Goal: Share content: Share content

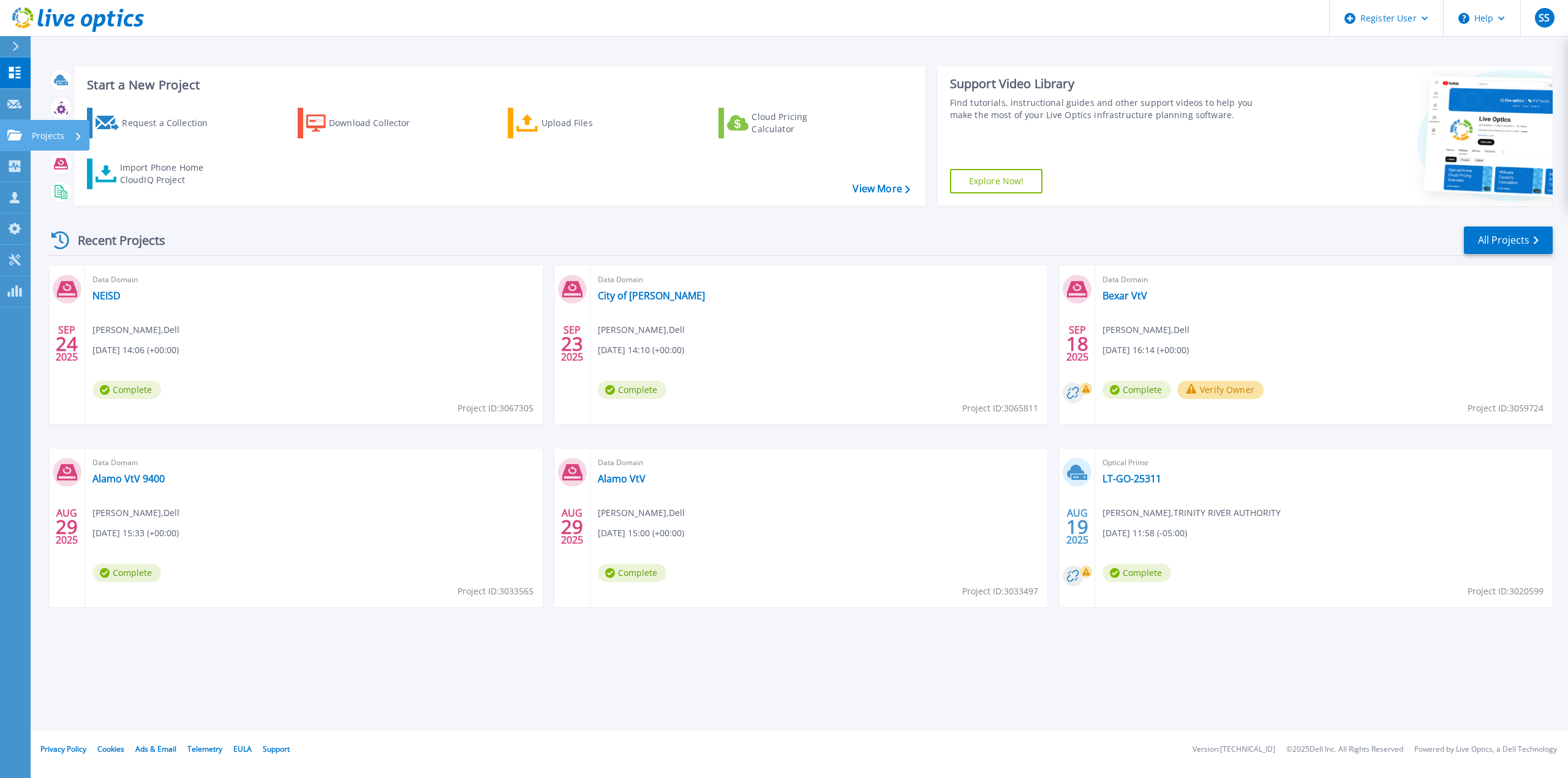
click at [35, 135] on p "Projects" at bounding box center [48, 136] width 33 height 32
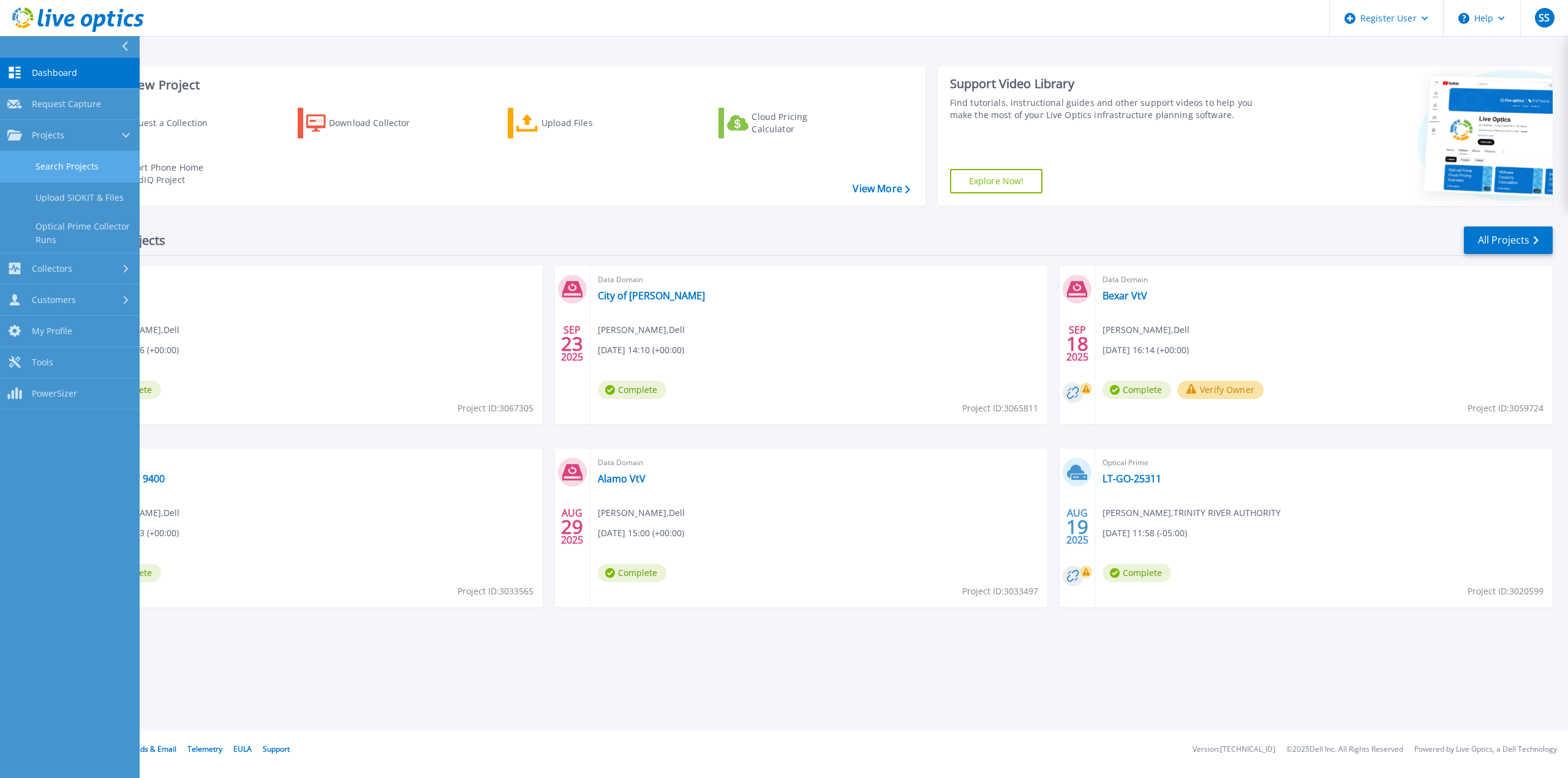
click at [85, 160] on link "Search Projects" at bounding box center [69, 167] width 140 height 31
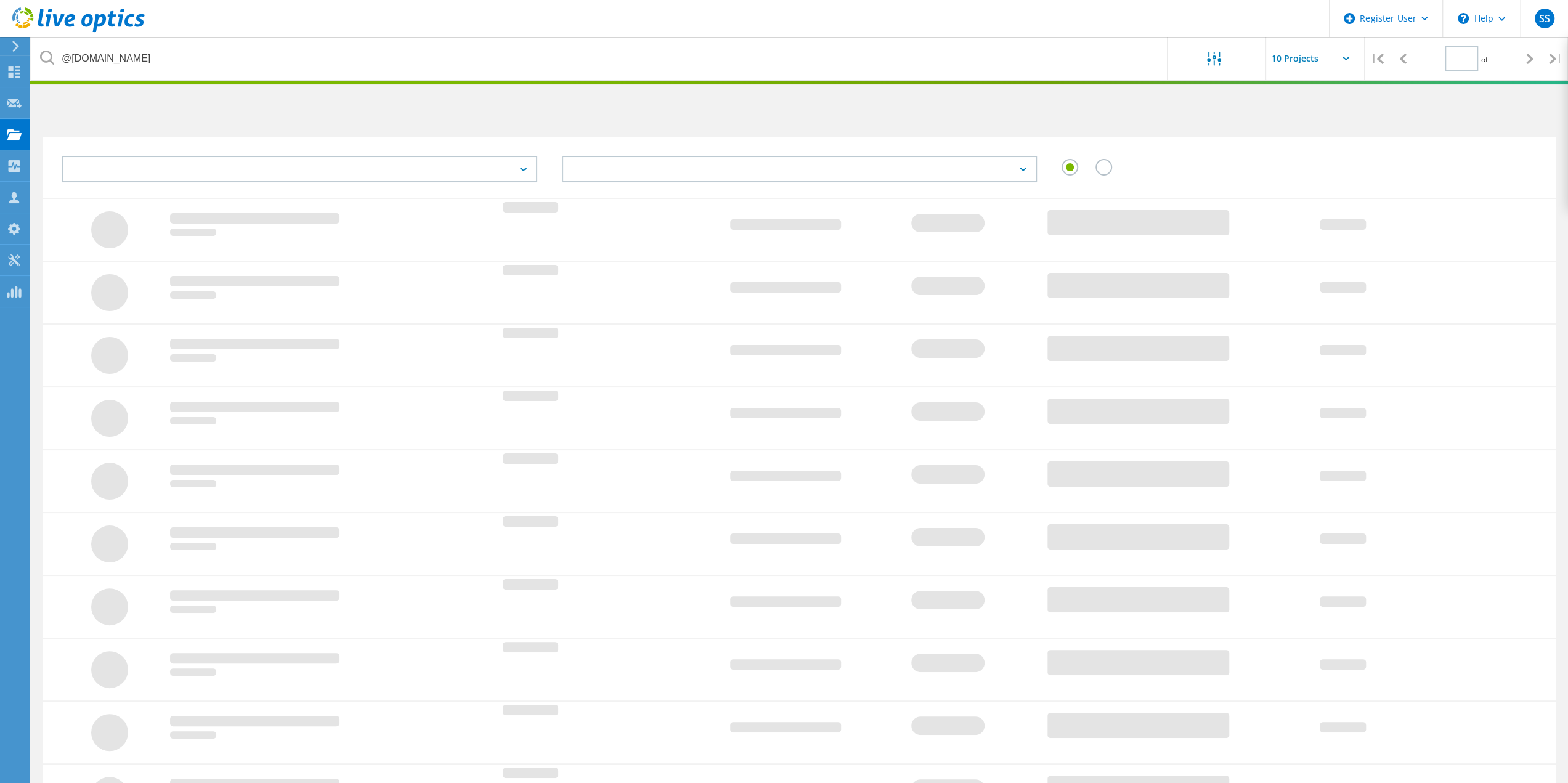
type input "1"
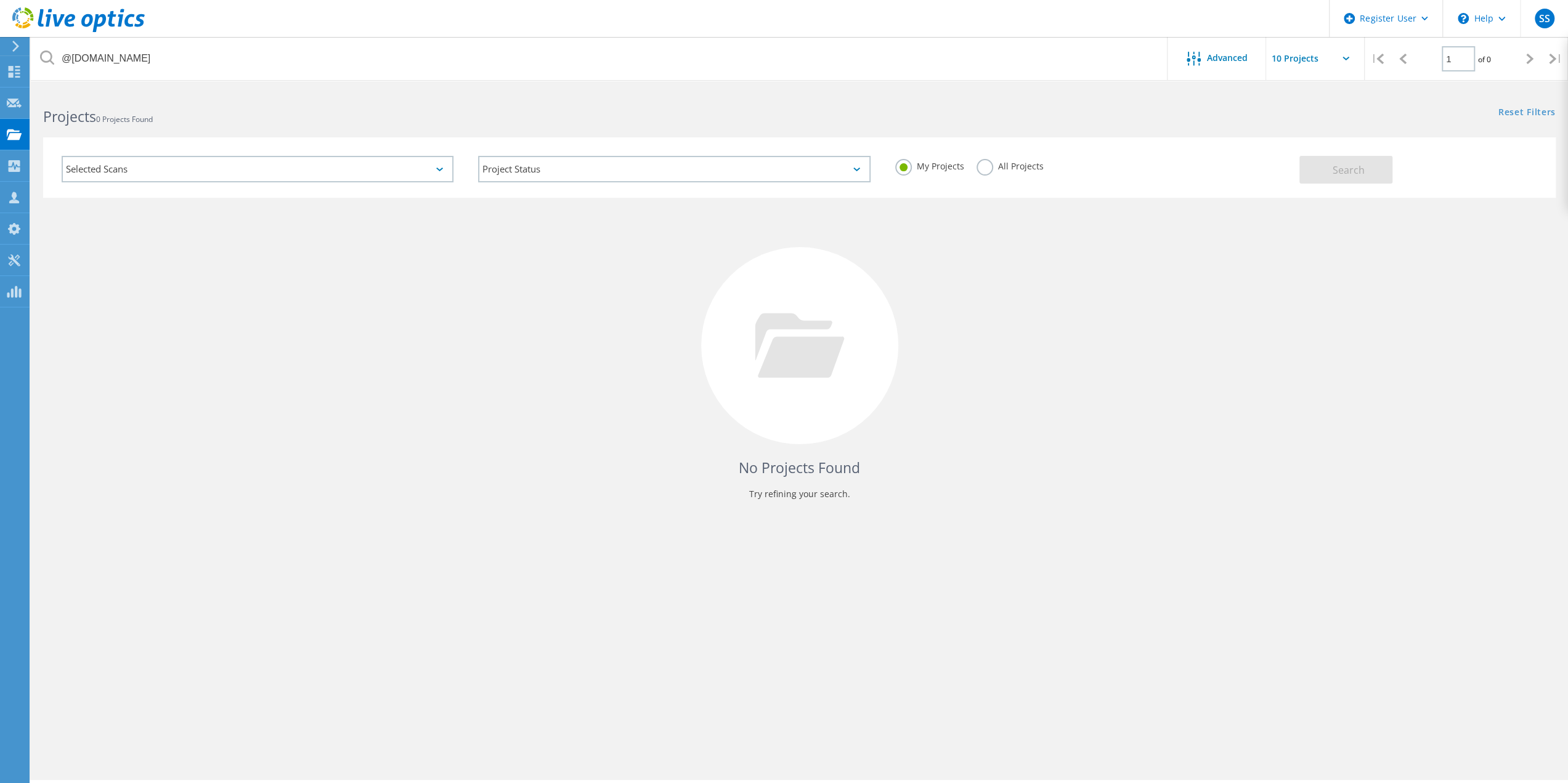
click at [984, 164] on label "All Projects" at bounding box center [1010, 164] width 67 height 12
click at [0, 0] on input "All Projects" at bounding box center [0, 0] width 0 height 0
click at [200, 161] on div "Selected Scans" at bounding box center [257, 169] width 392 height 26
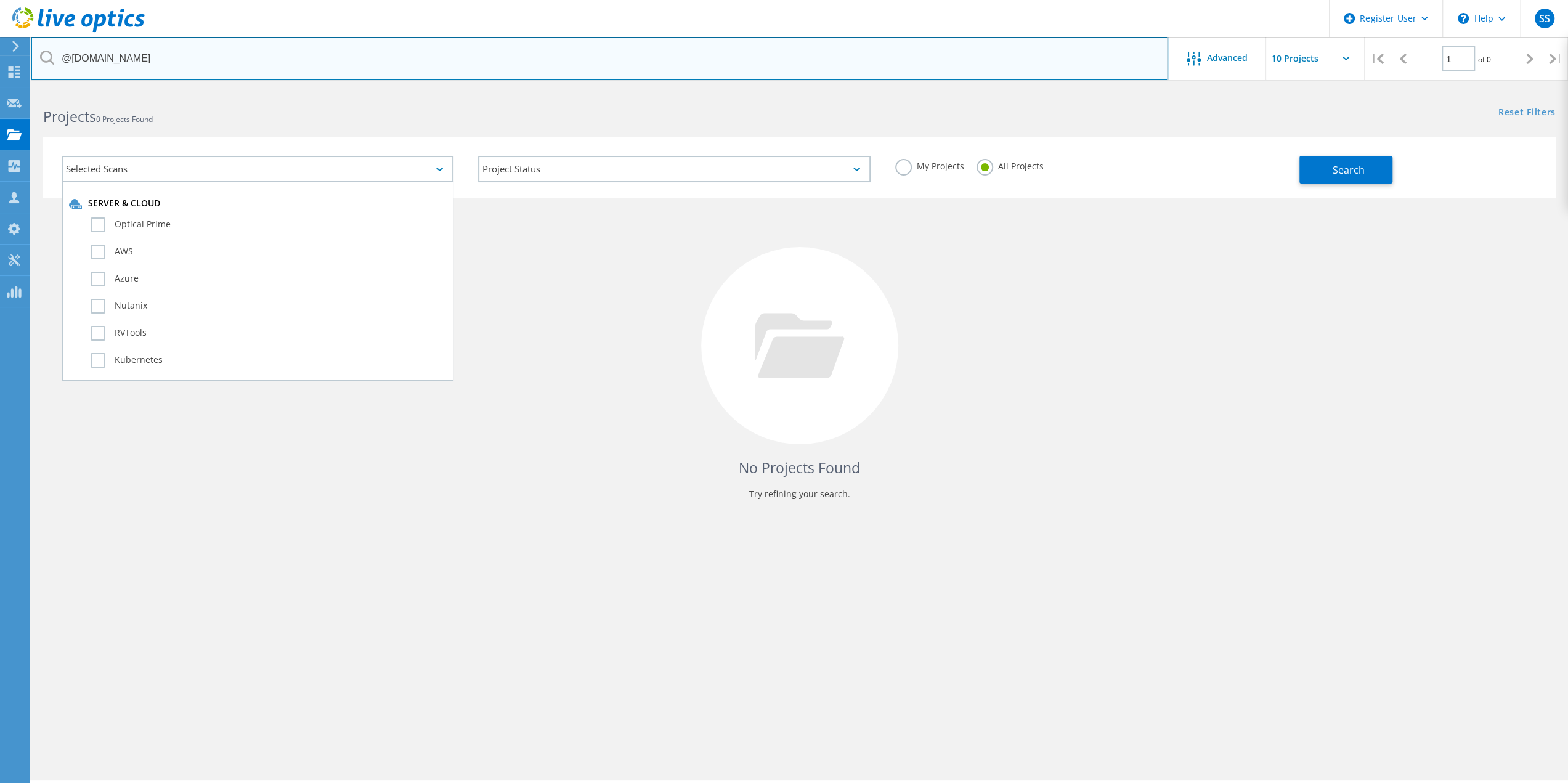
click at [168, 62] on input "@eisd.net" at bounding box center [599, 58] width 1137 height 43
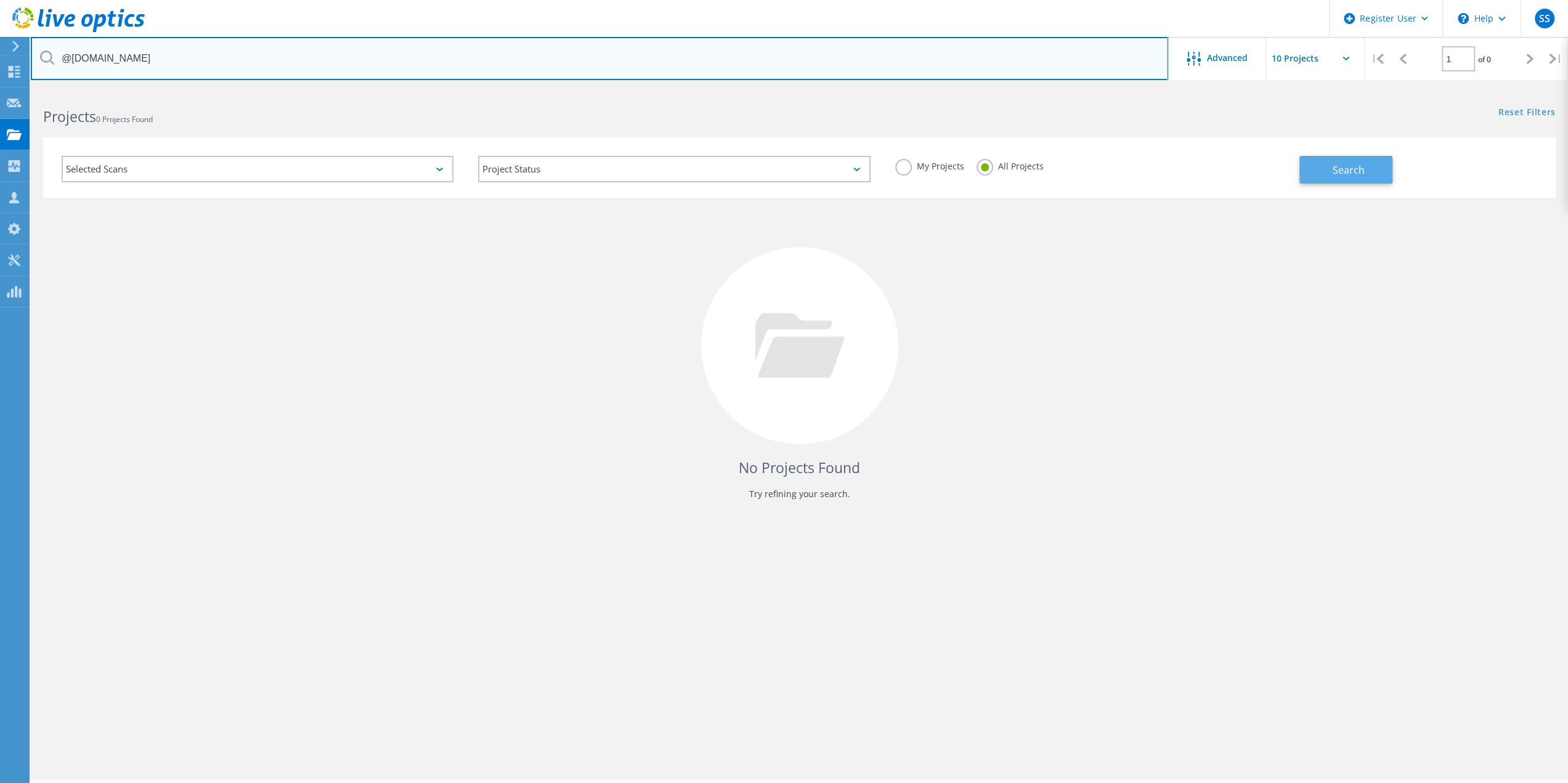
type input "@[DOMAIN_NAME]"
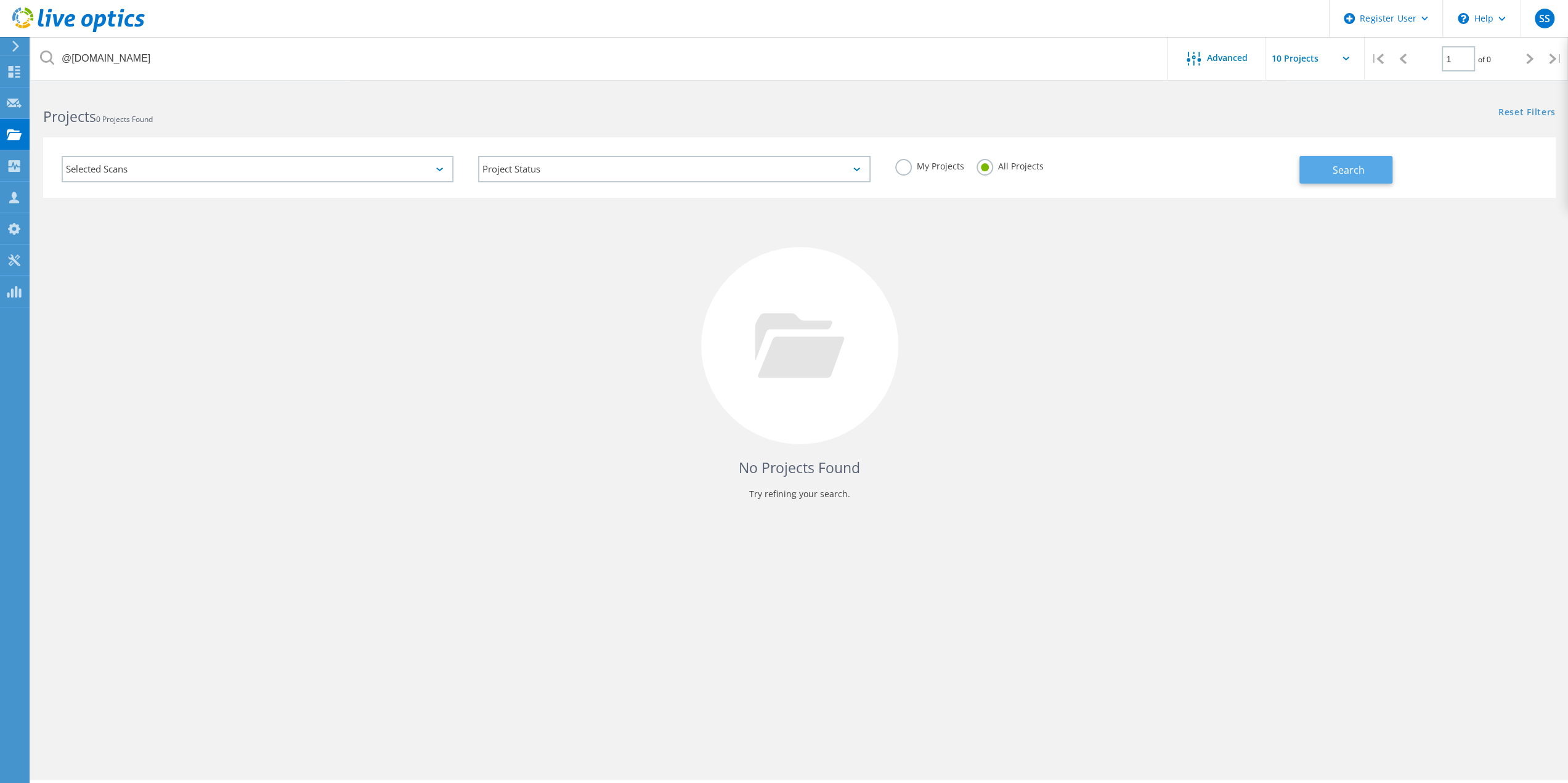
click at [1373, 176] on button "Search" at bounding box center [1345, 170] width 93 height 28
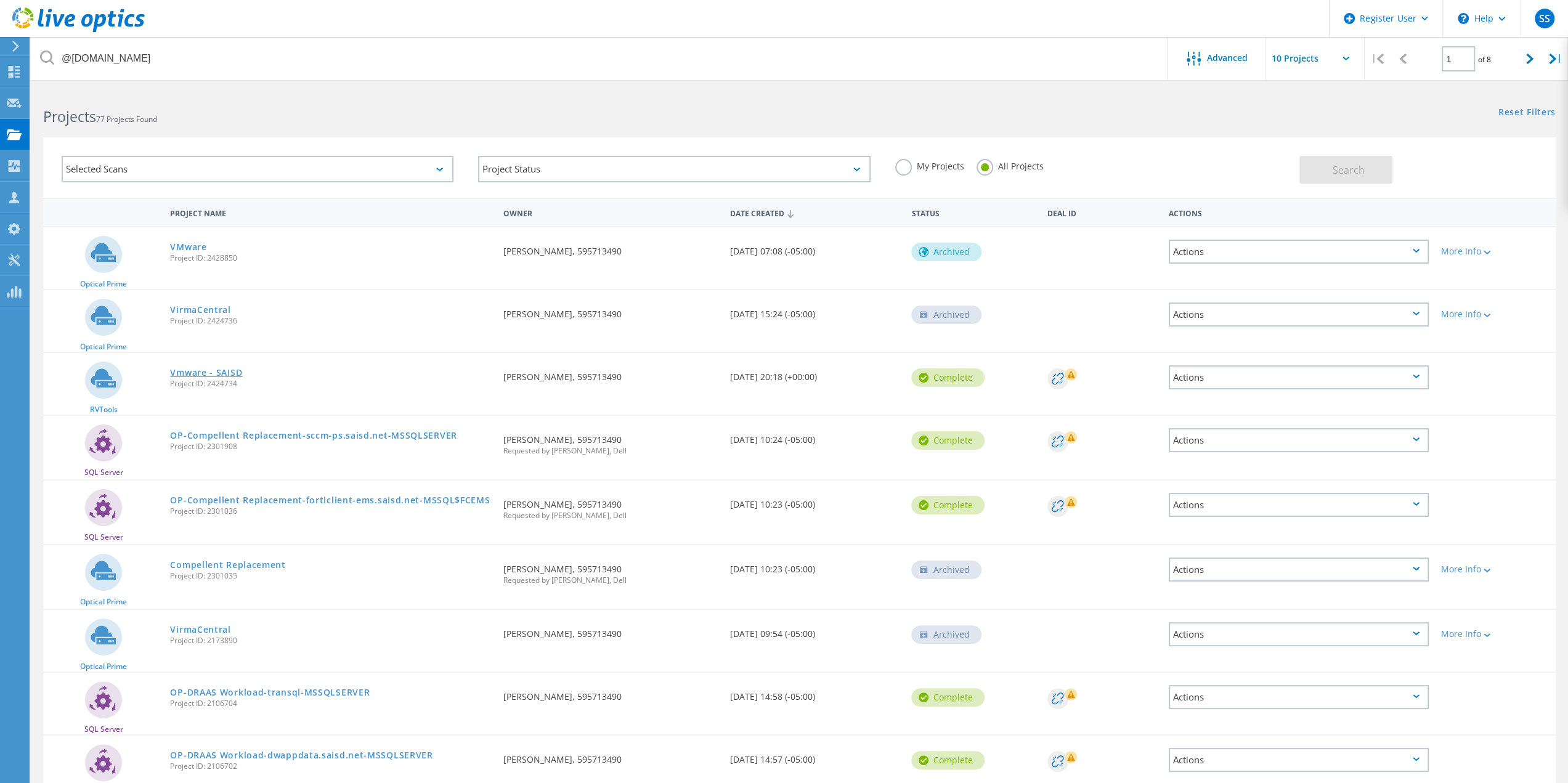
click at [195, 371] on link "Vmware - SAISD" at bounding box center [206, 372] width 72 height 8
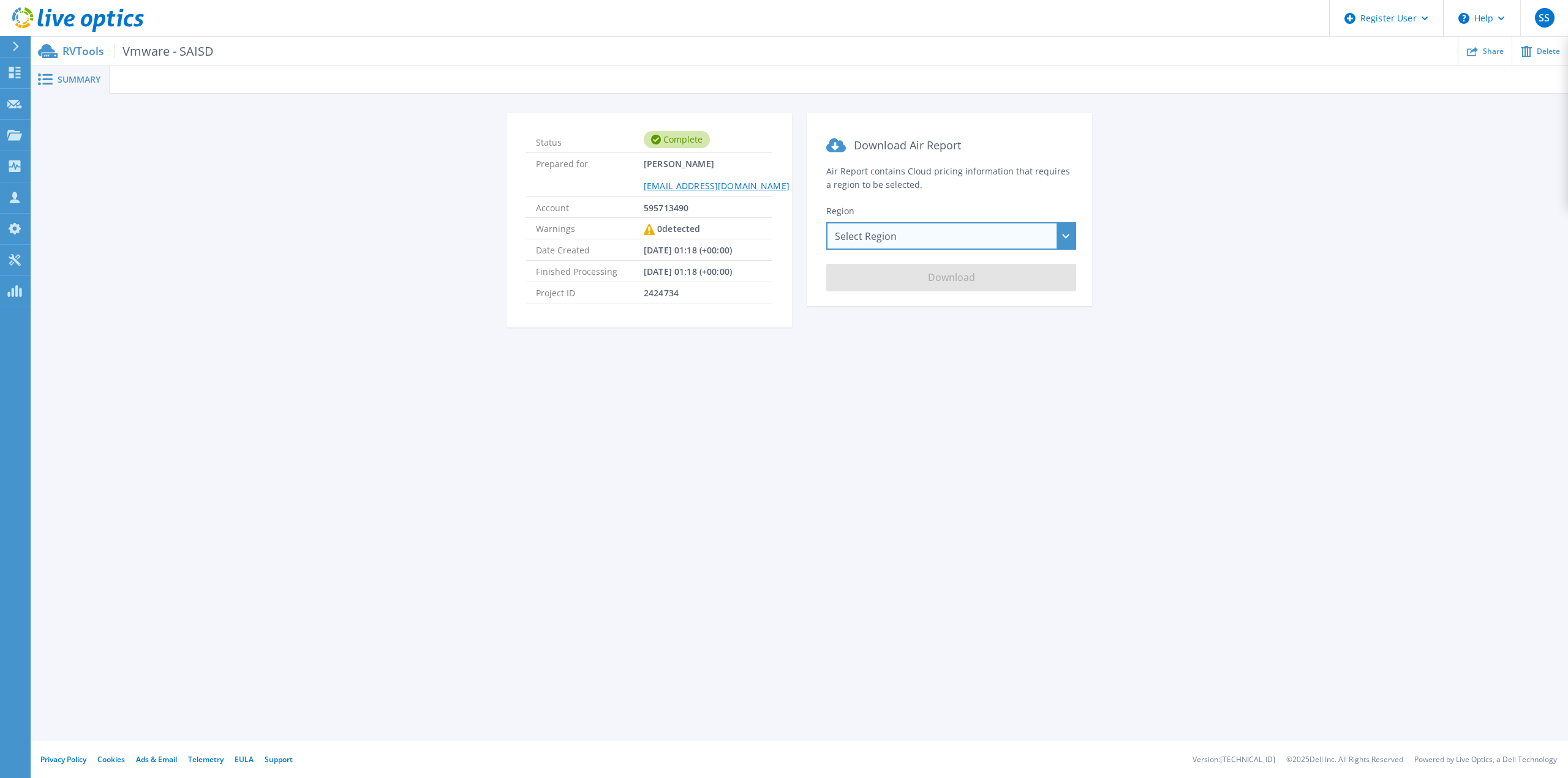
click at [855, 238] on div "Select Region Asia Pacific (Hong Kong) Asia Pacific (Mumbai) Asia Pacific (Seou…" at bounding box center [951, 236] width 250 height 28
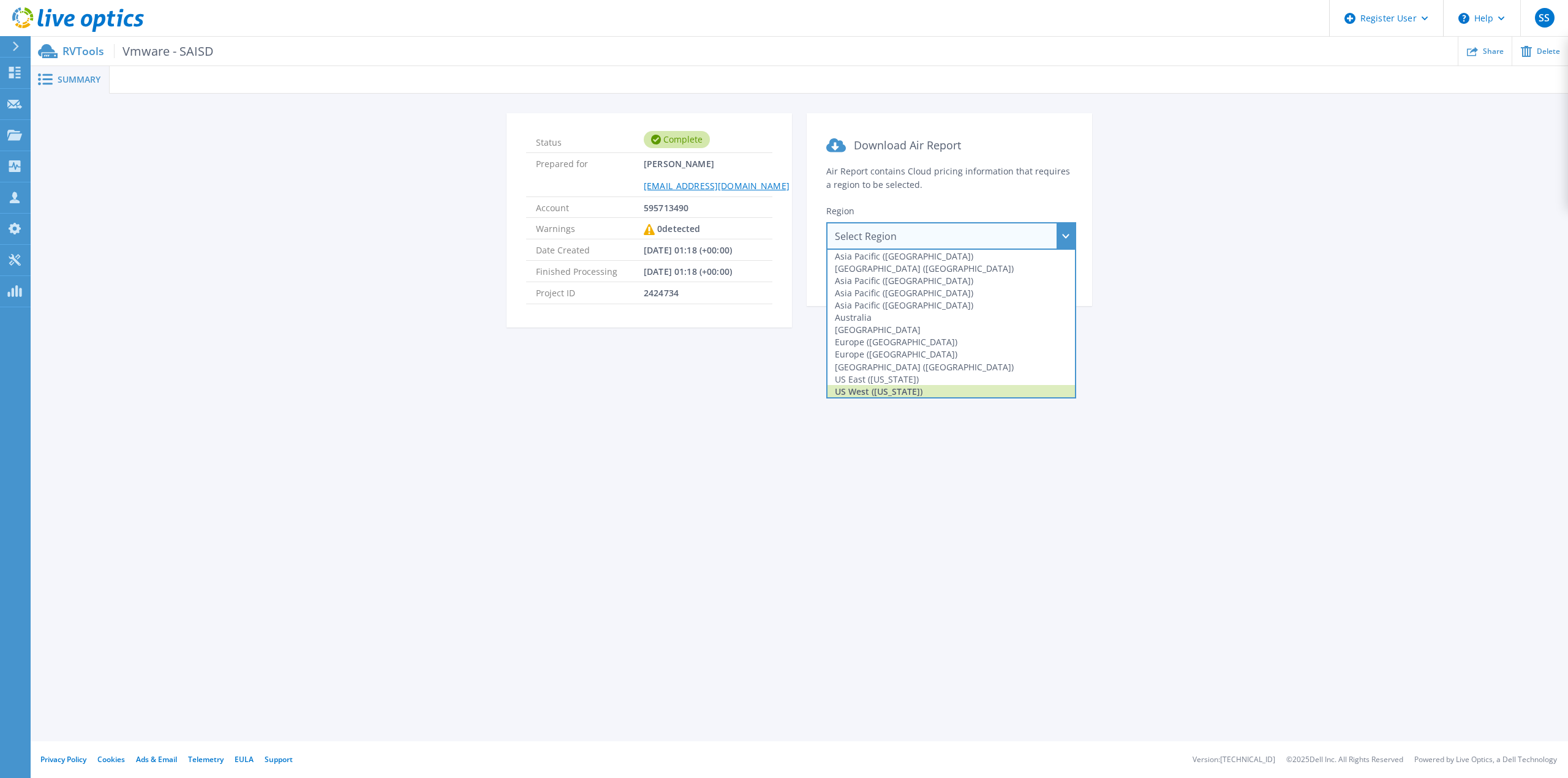
click at [859, 391] on div "US West (California)" at bounding box center [951, 391] width 247 height 12
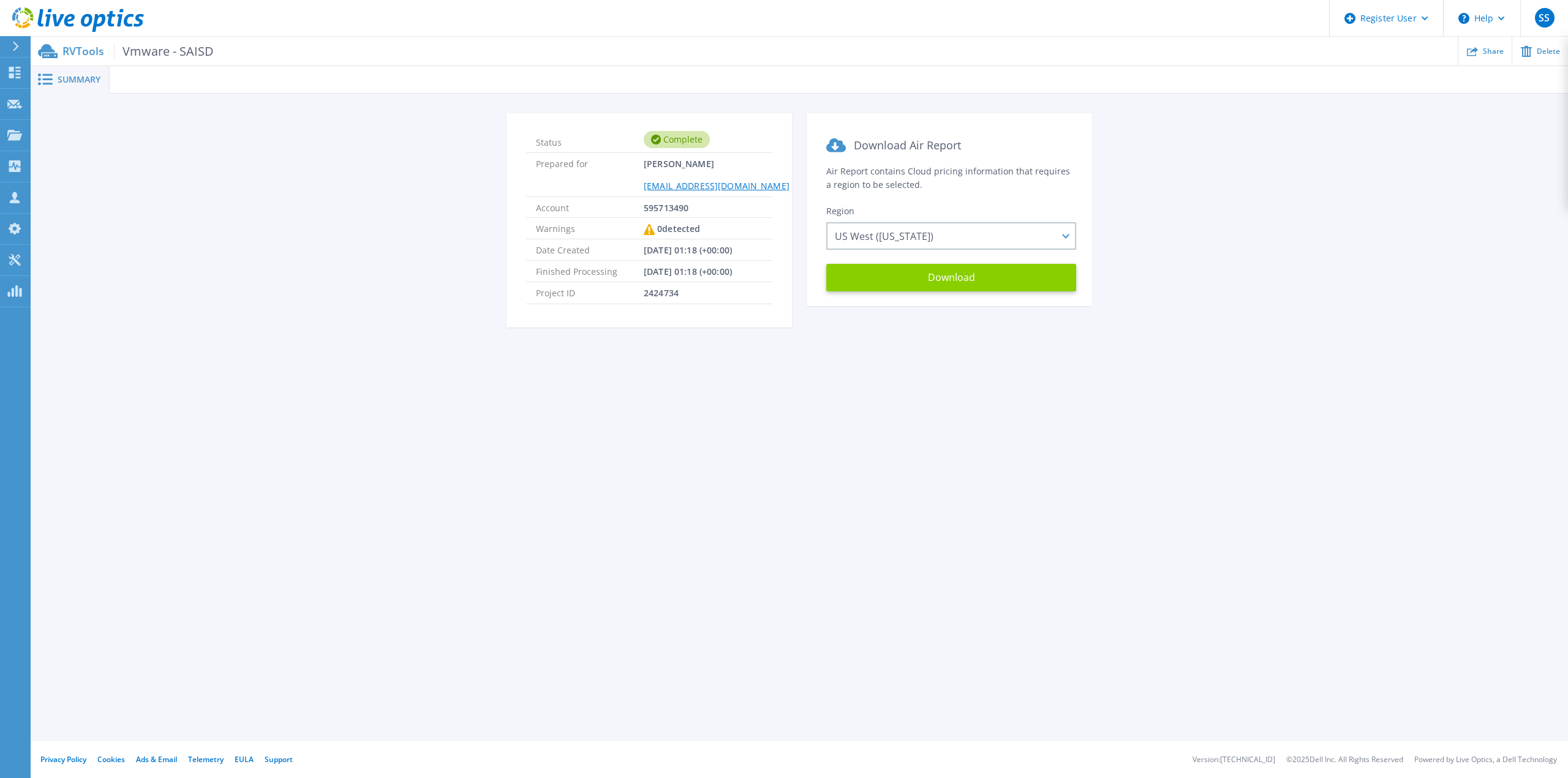
click at [922, 280] on button "Download" at bounding box center [951, 278] width 250 height 28
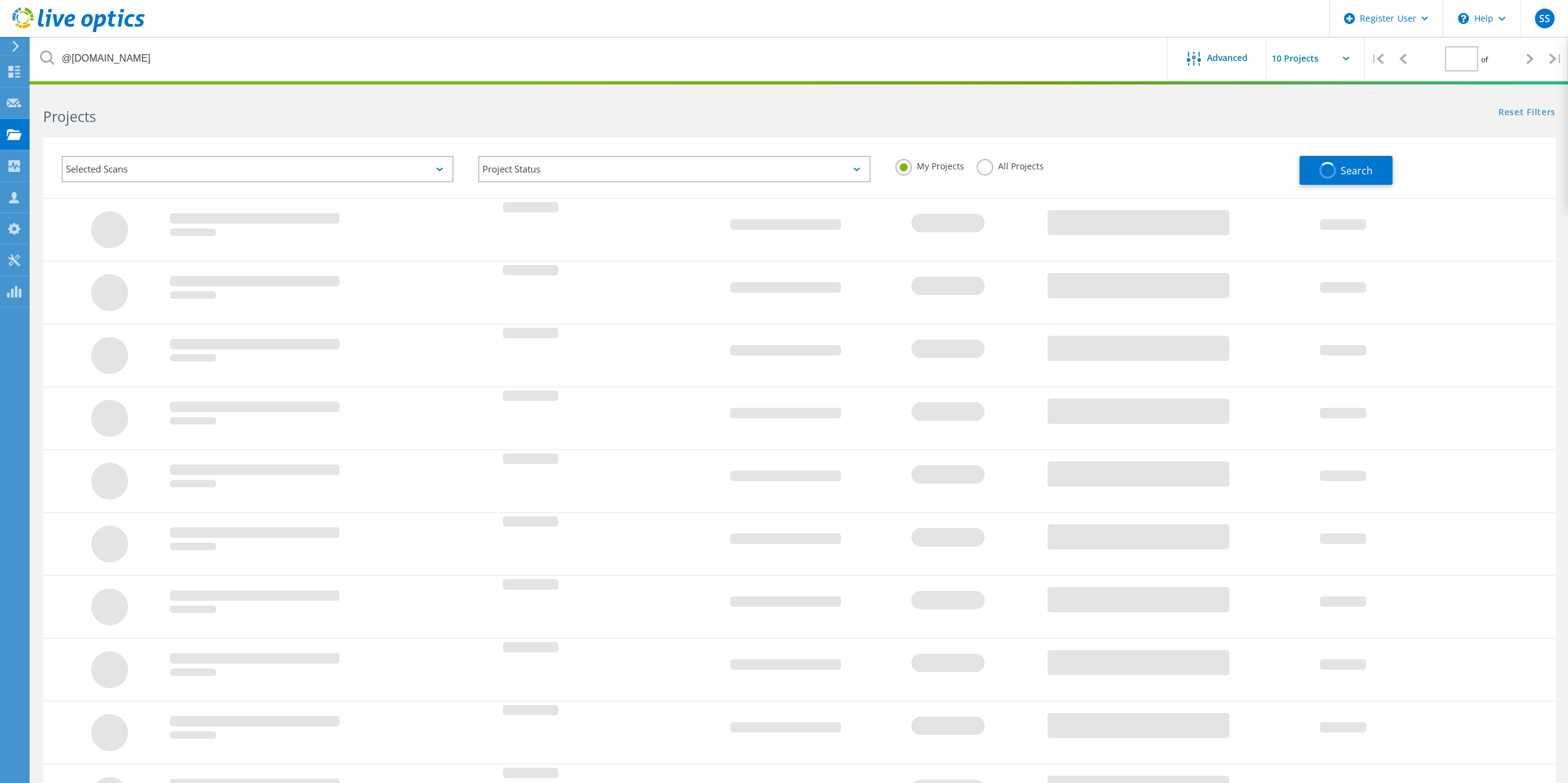
type input "1"
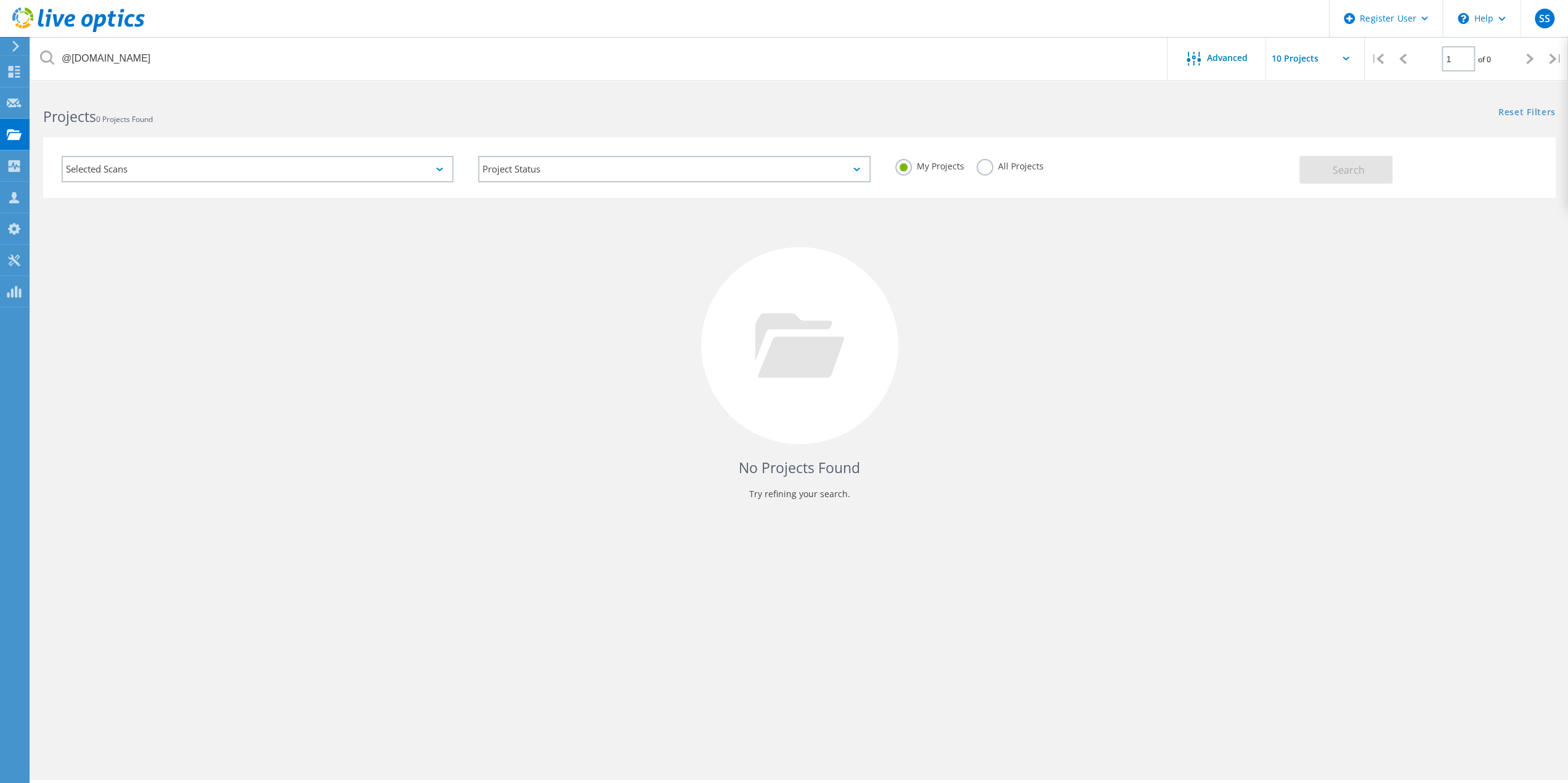
click at [987, 168] on label "All Projects" at bounding box center [1010, 164] width 67 height 12
click at [0, 0] on input "All Projects" at bounding box center [0, 0] width 0 height 0
click at [1345, 173] on span "Search" at bounding box center [1348, 170] width 32 height 13
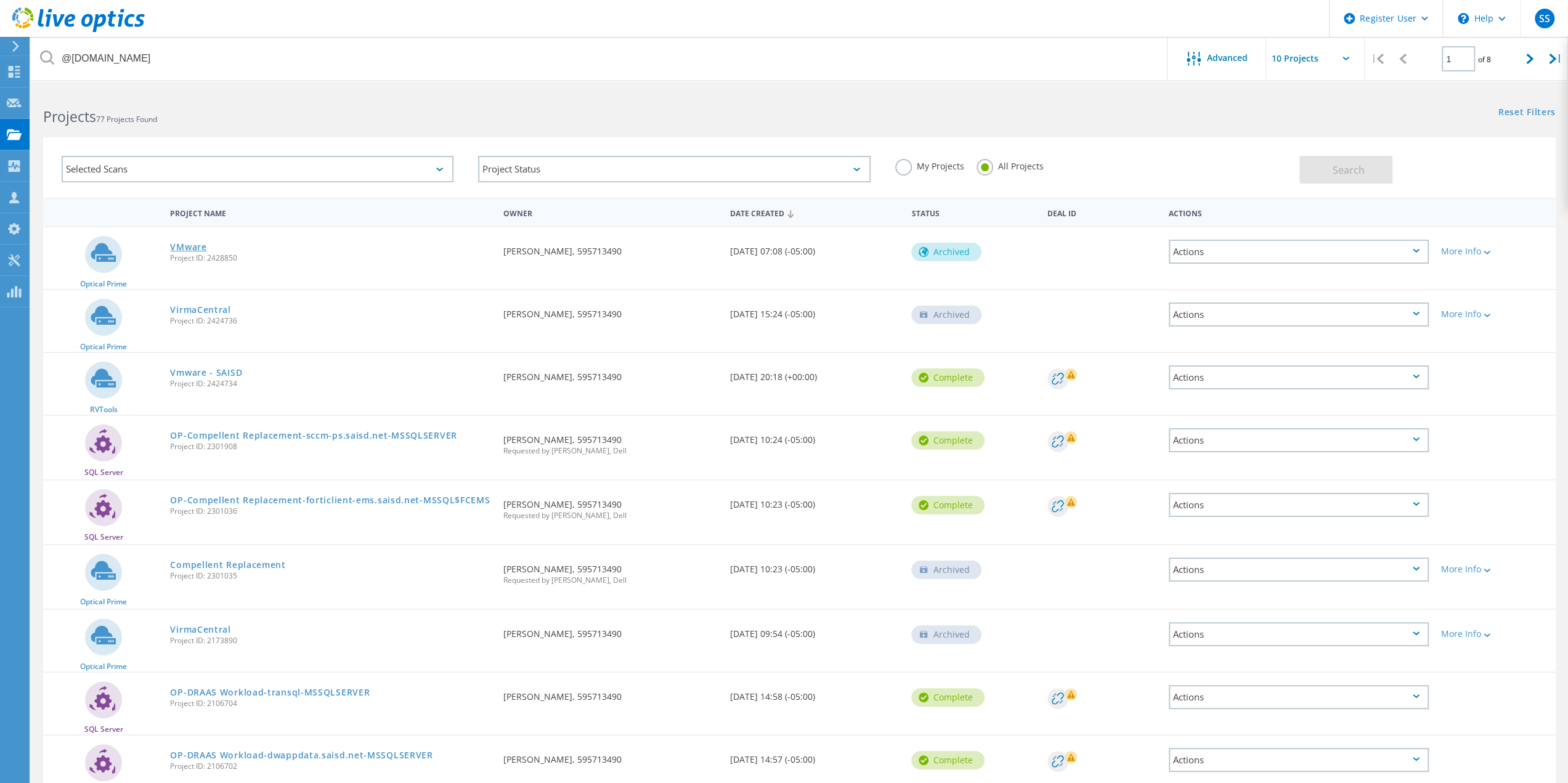
click at [197, 243] on link "VMware" at bounding box center [188, 246] width 36 height 8
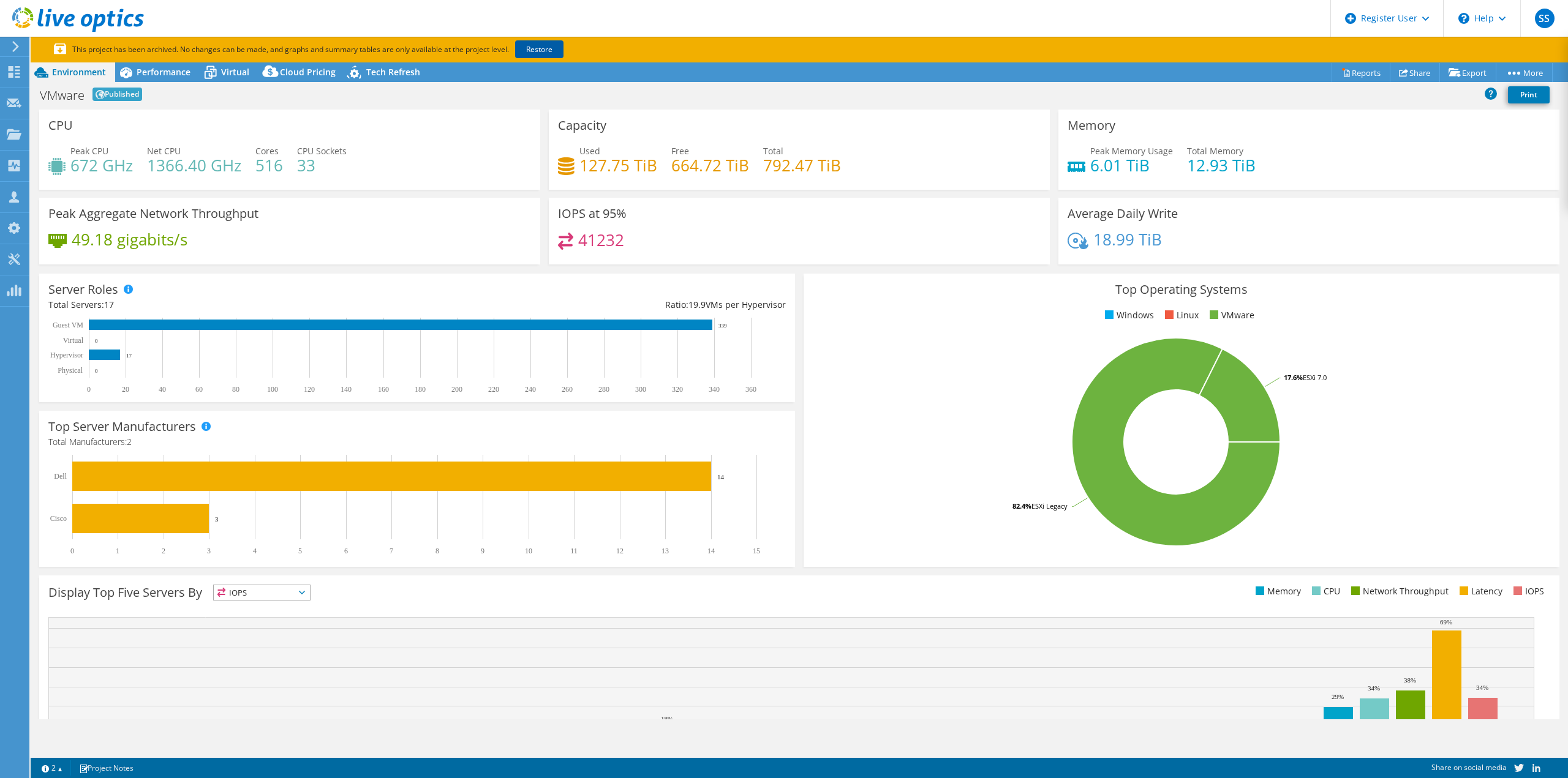
click at [549, 48] on link "Restore" at bounding box center [539, 49] width 48 height 18
click at [69, 101] on div "Request Capture" at bounding box center [69, 103] width 82 height 30
click at [47, 131] on div "Projects" at bounding box center [58, 134] width 59 height 30
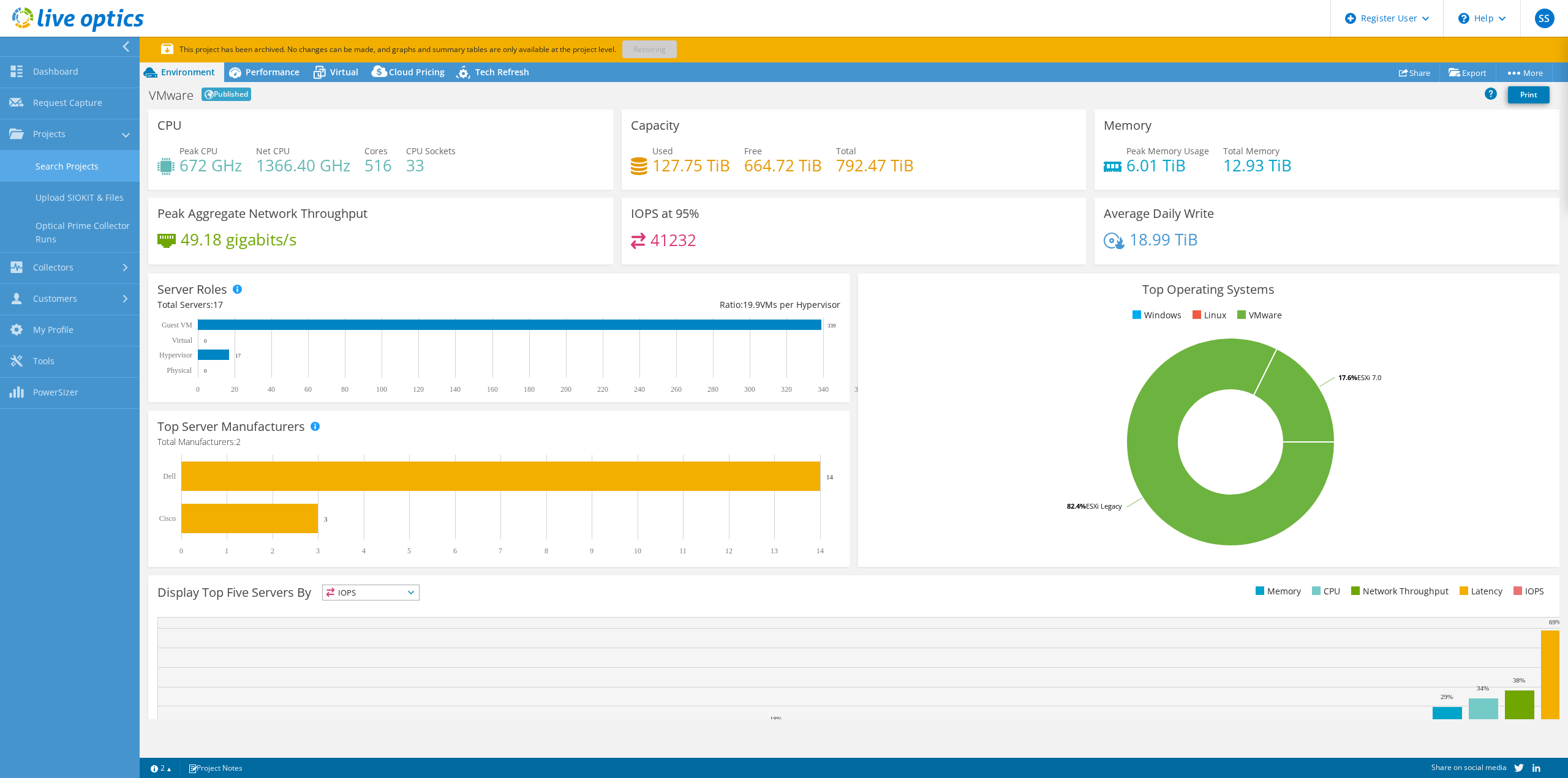
click at [71, 167] on link "Search Projects" at bounding box center [69, 166] width 140 height 31
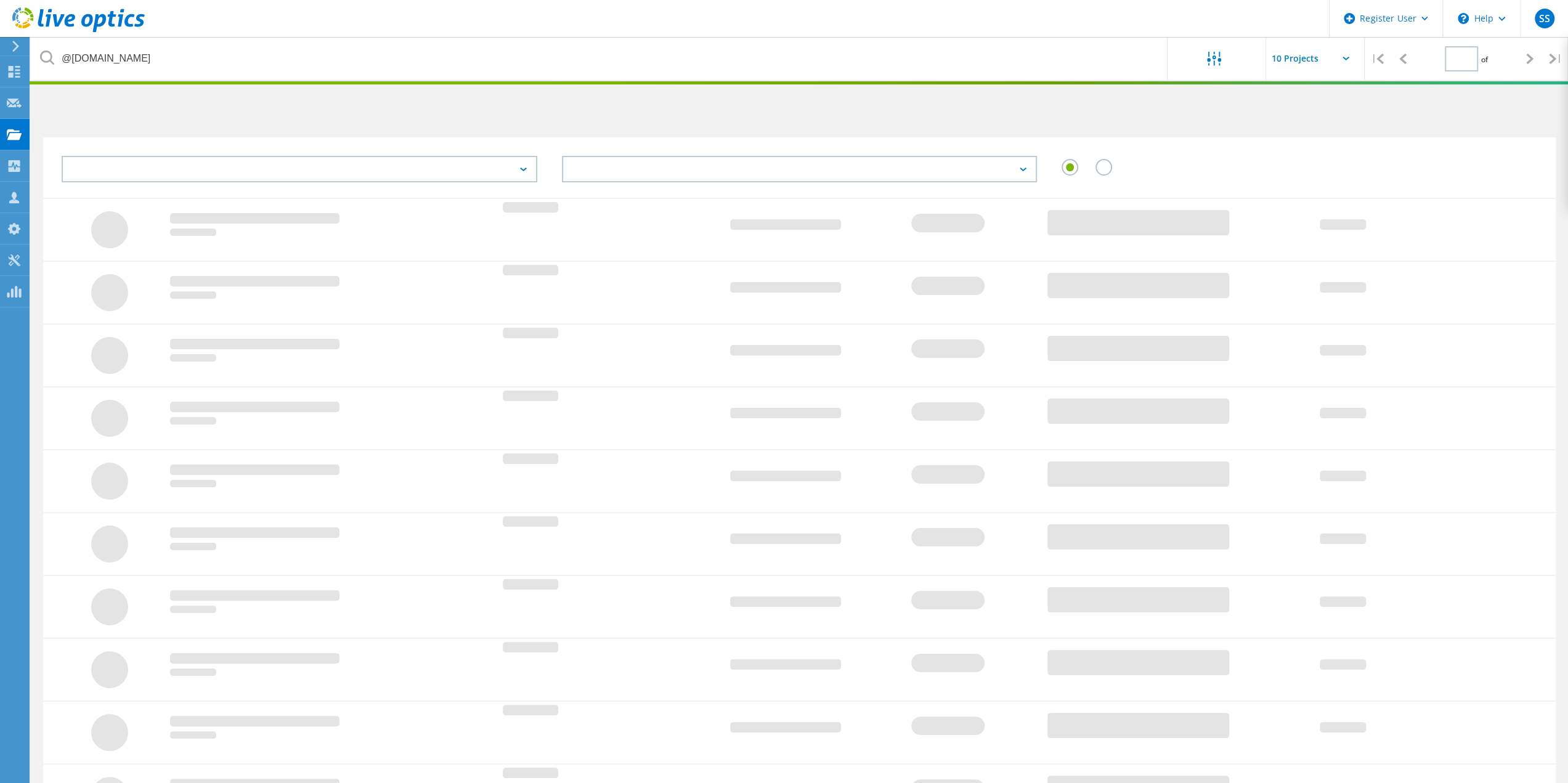
type input "1"
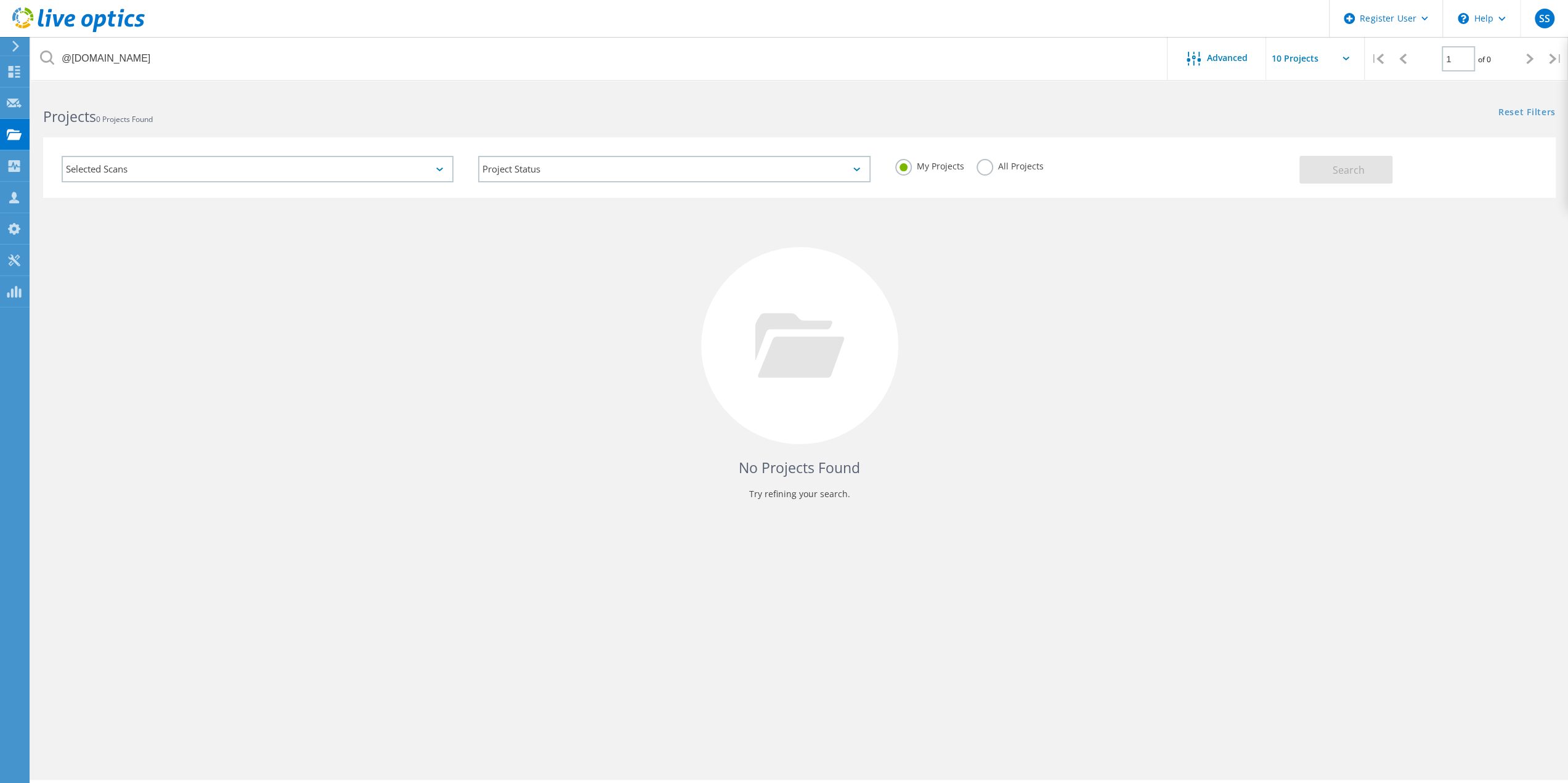
click at [991, 169] on label "All Projects" at bounding box center [1010, 164] width 67 height 12
click at [0, 0] on input "All Projects" at bounding box center [0, 0] width 0 height 0
click at [1322, 166] on button "Search" at bounding box center [1345, 170] width 93 height 28
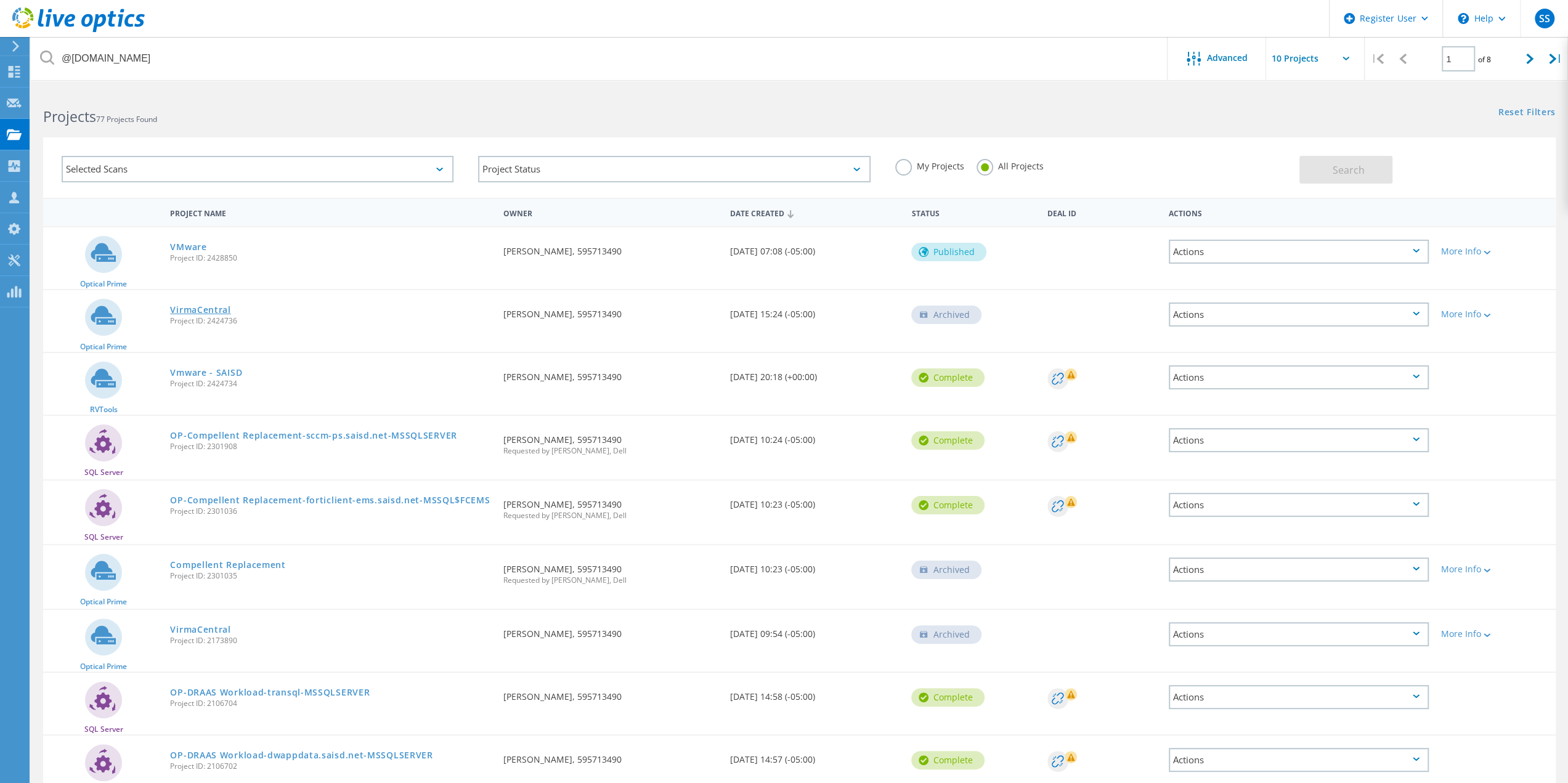
click at [203, 309] on link "VirmaCentral" at bounding box center [200, 310] width 60 height 8
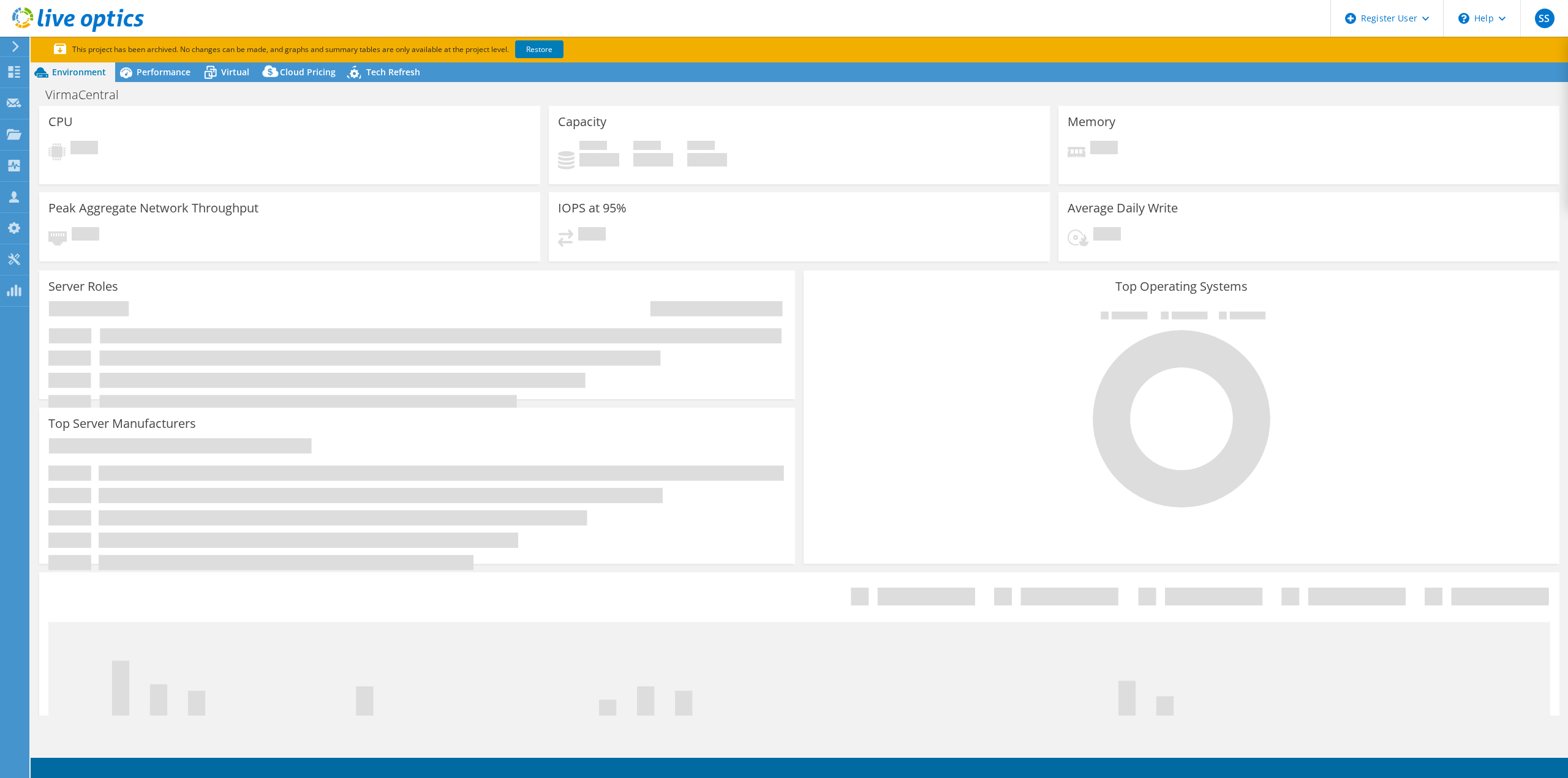
select select "USD"
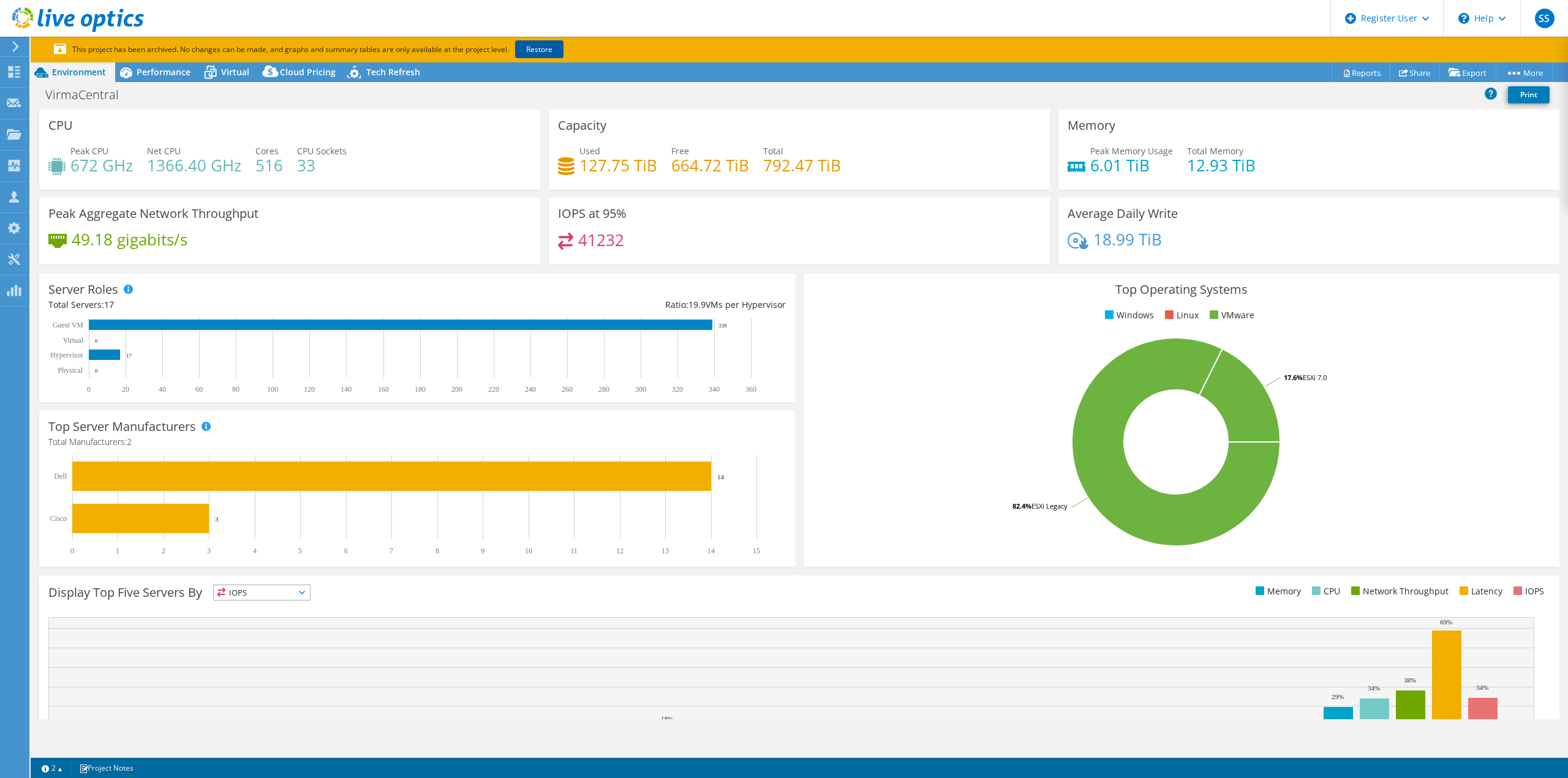
click at [532, 47] on link "Restore" at bounding box center [539, 49] width 48 height 18
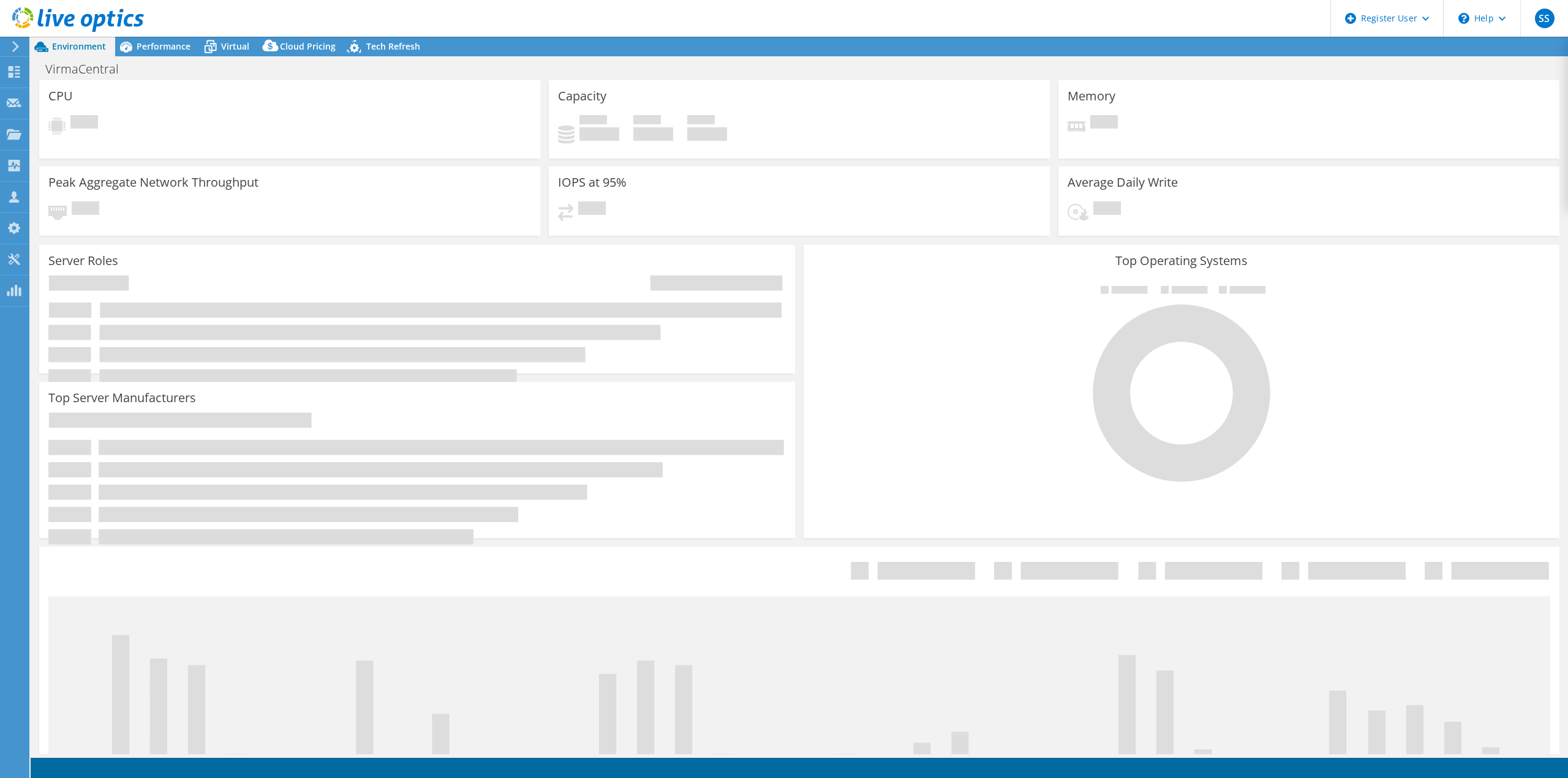
select select "USD"
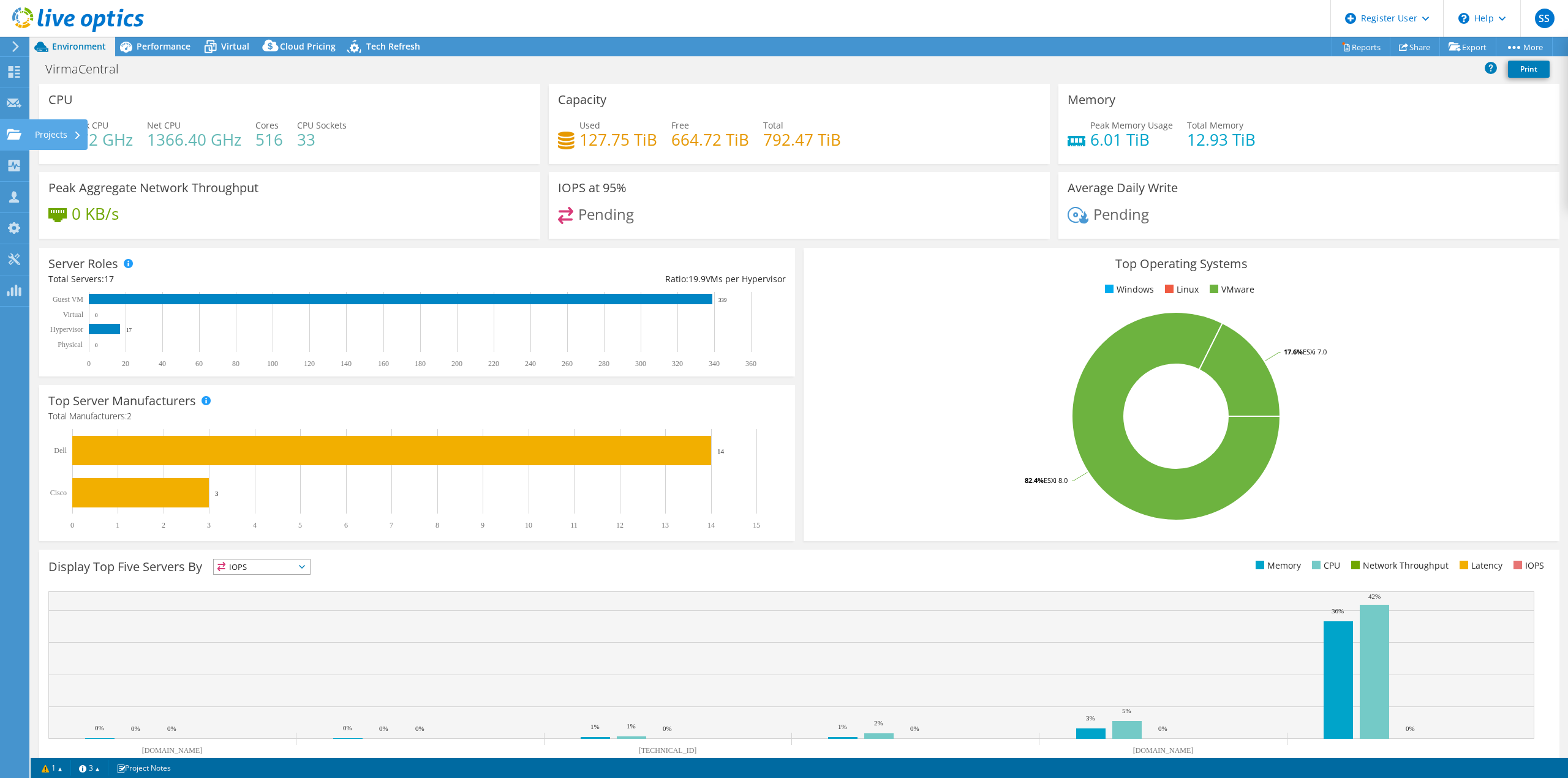
click at [51, 134] on div "Projects" at bounding box center [58, 134] width 59 height 30
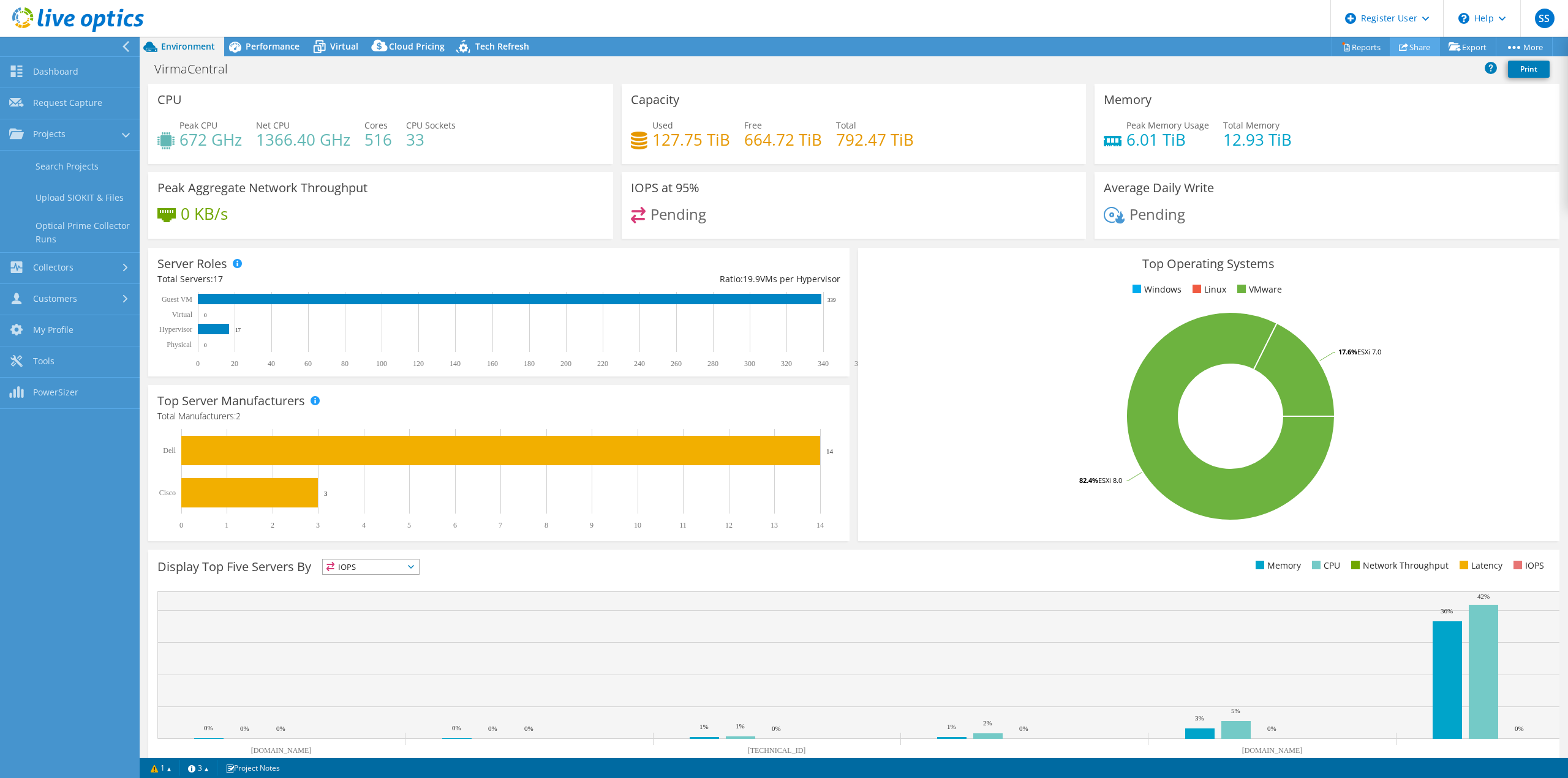
click at [1411, 46] on link "Share" at bounding box center [1414, 47] width 50 height 19
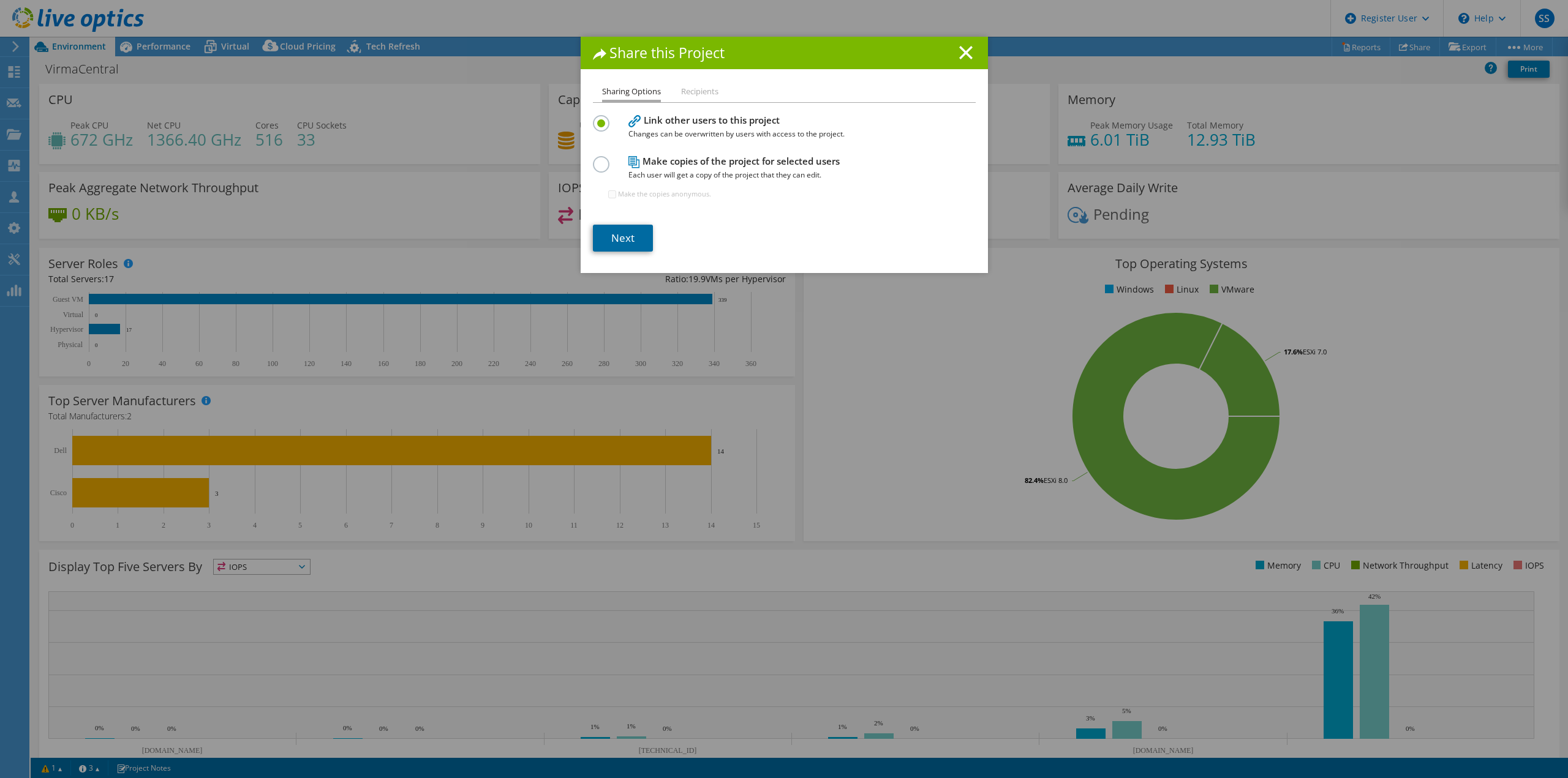
click at [621, 233] on link "Next" at bounding box center [622, 238] width 60 height 27
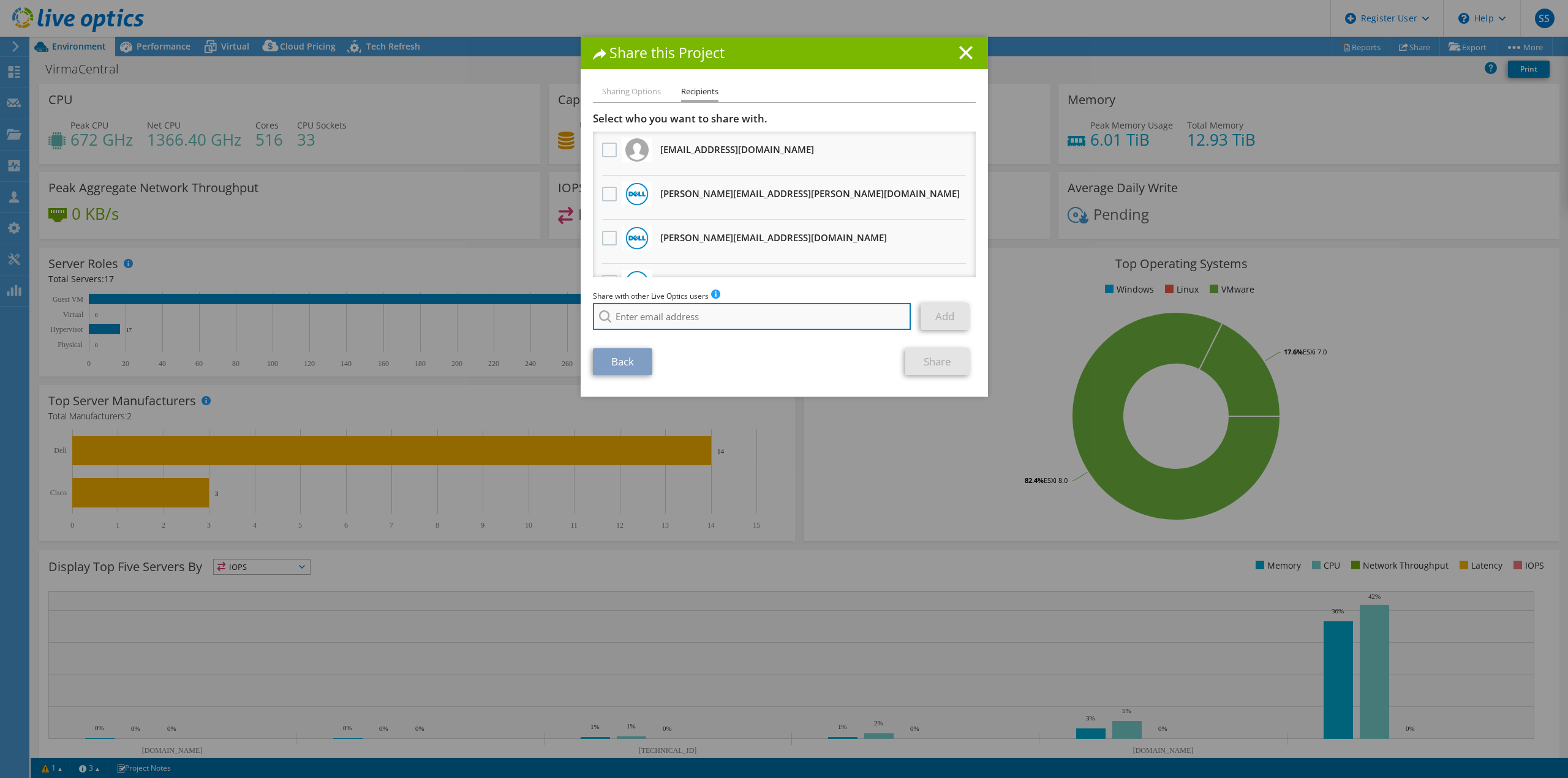
click at [667, 318] on input "search" at bounding box center [752, 316] width 318 height 27
click at [675, 329] on li "[PERSON_NAME][EMAIL_ADDRESS][PERSON_NAME][DOMAIN_NAME]" at bounding box center [717, 333] width 249 height 15
type input "[PERSON_NAME][EMAIL_ADDRESS][PERSON_NAME][DOMAIN_NAME]"
click at [943, 313] on link "Add" at bounding box center [944, 316] width 48 height 27
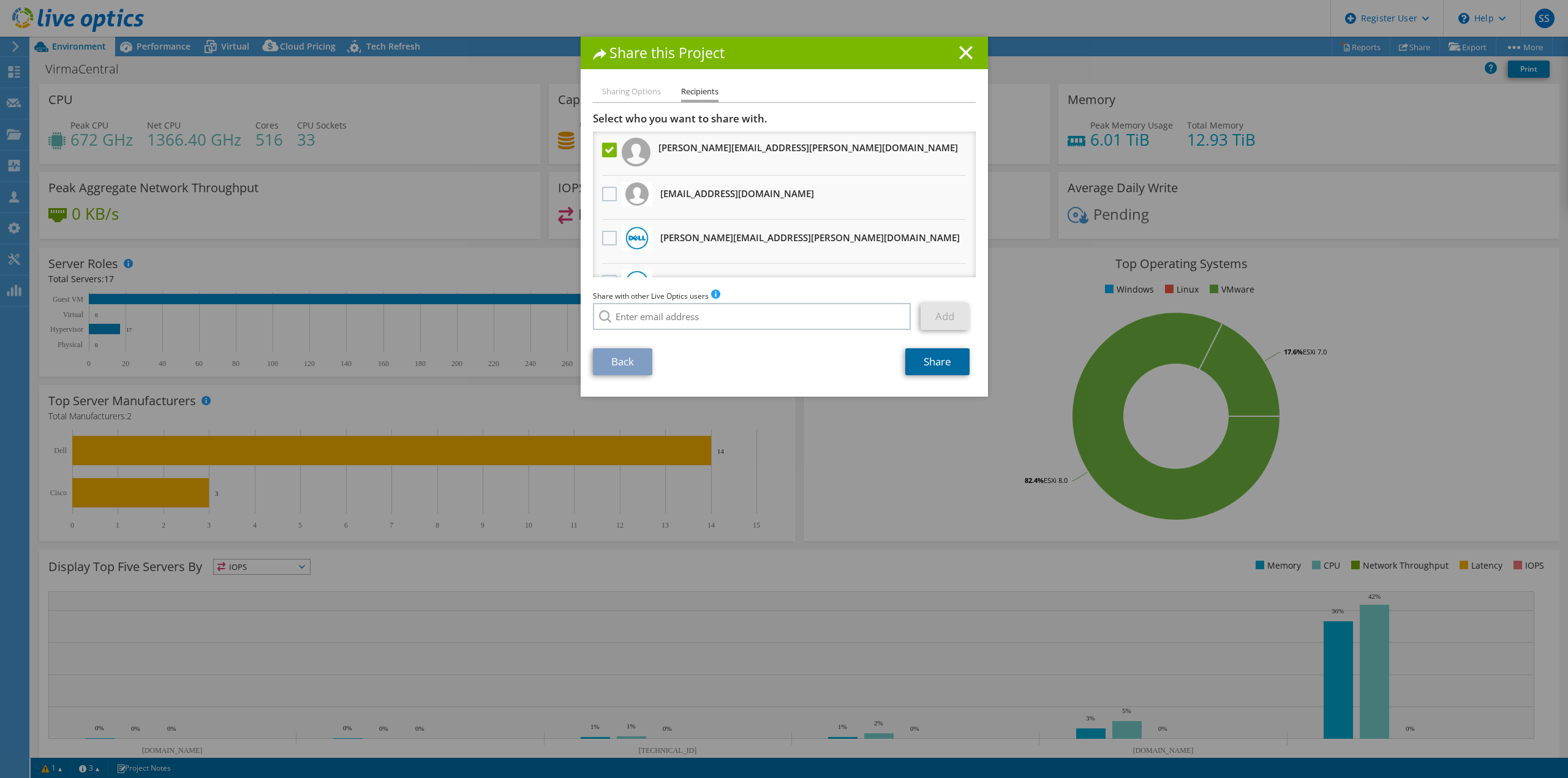
click at [940, 361] on link "Share" at bounding box center [937, 362] width 65 height 27
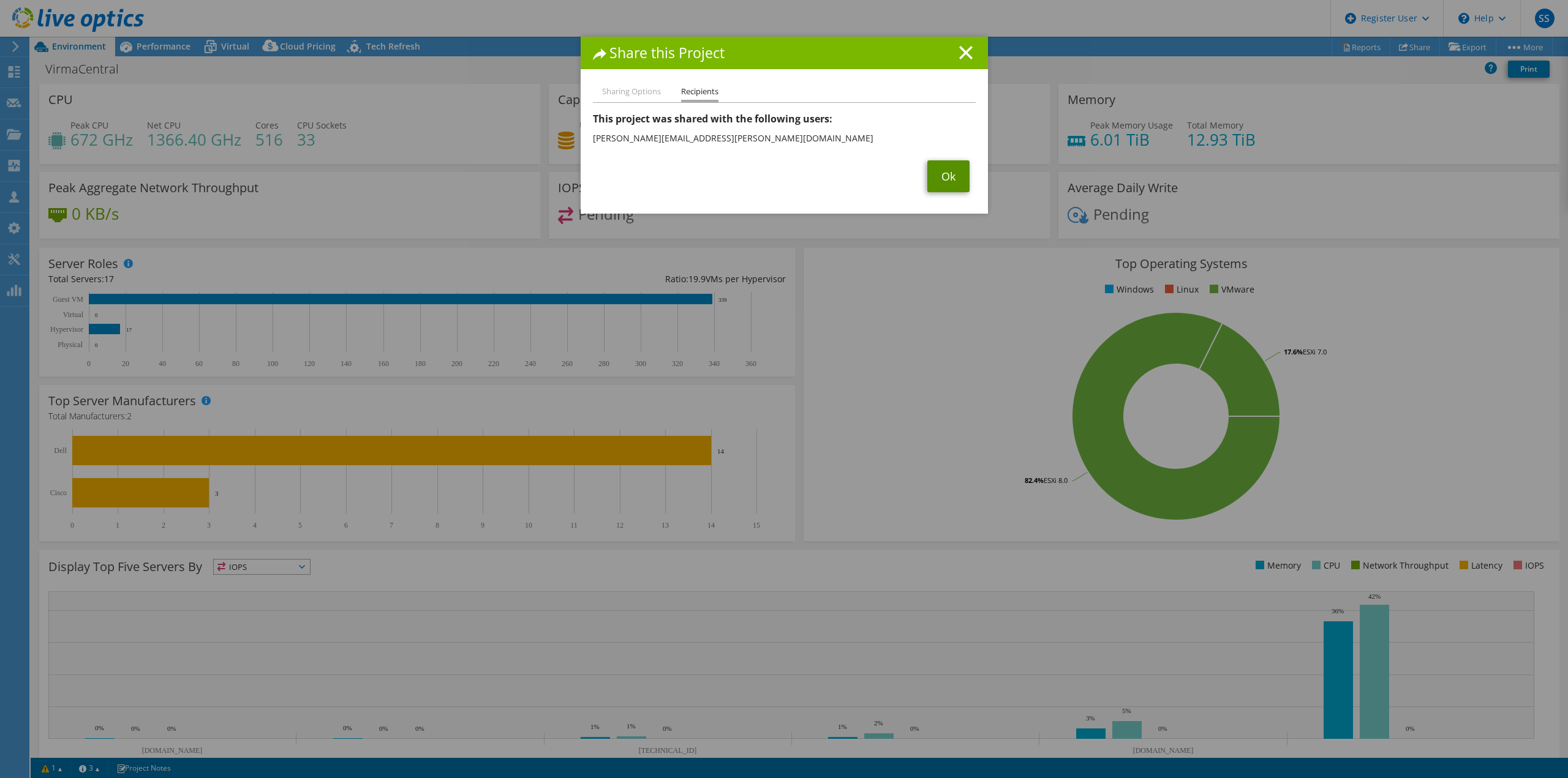
click at [944, 185] on link "Ok" at bounding box center [948, 176] width 42 height 32
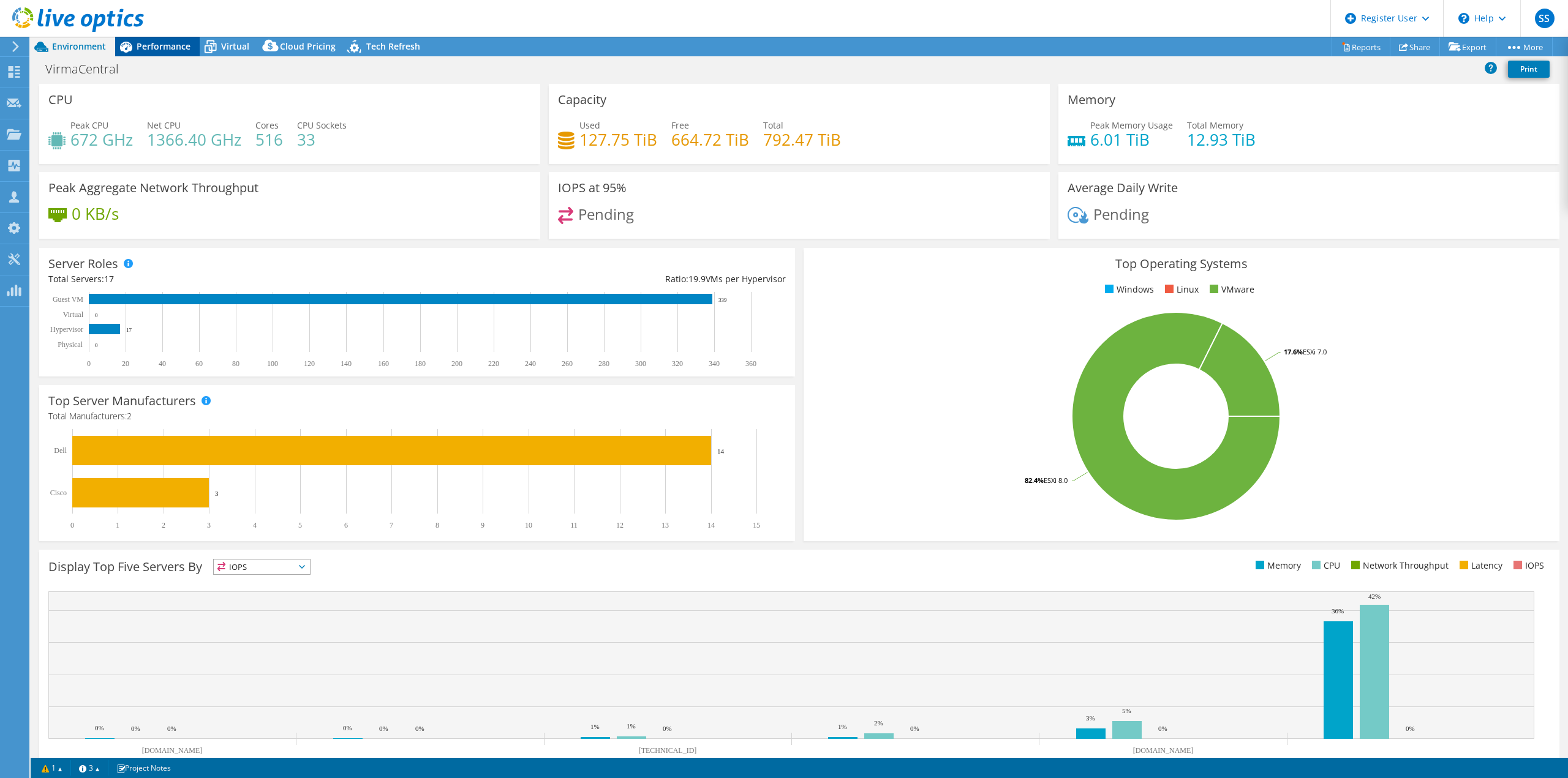
click at [165, 47] on span "Performance" at bounding box center [163, 46] width 54 height 11
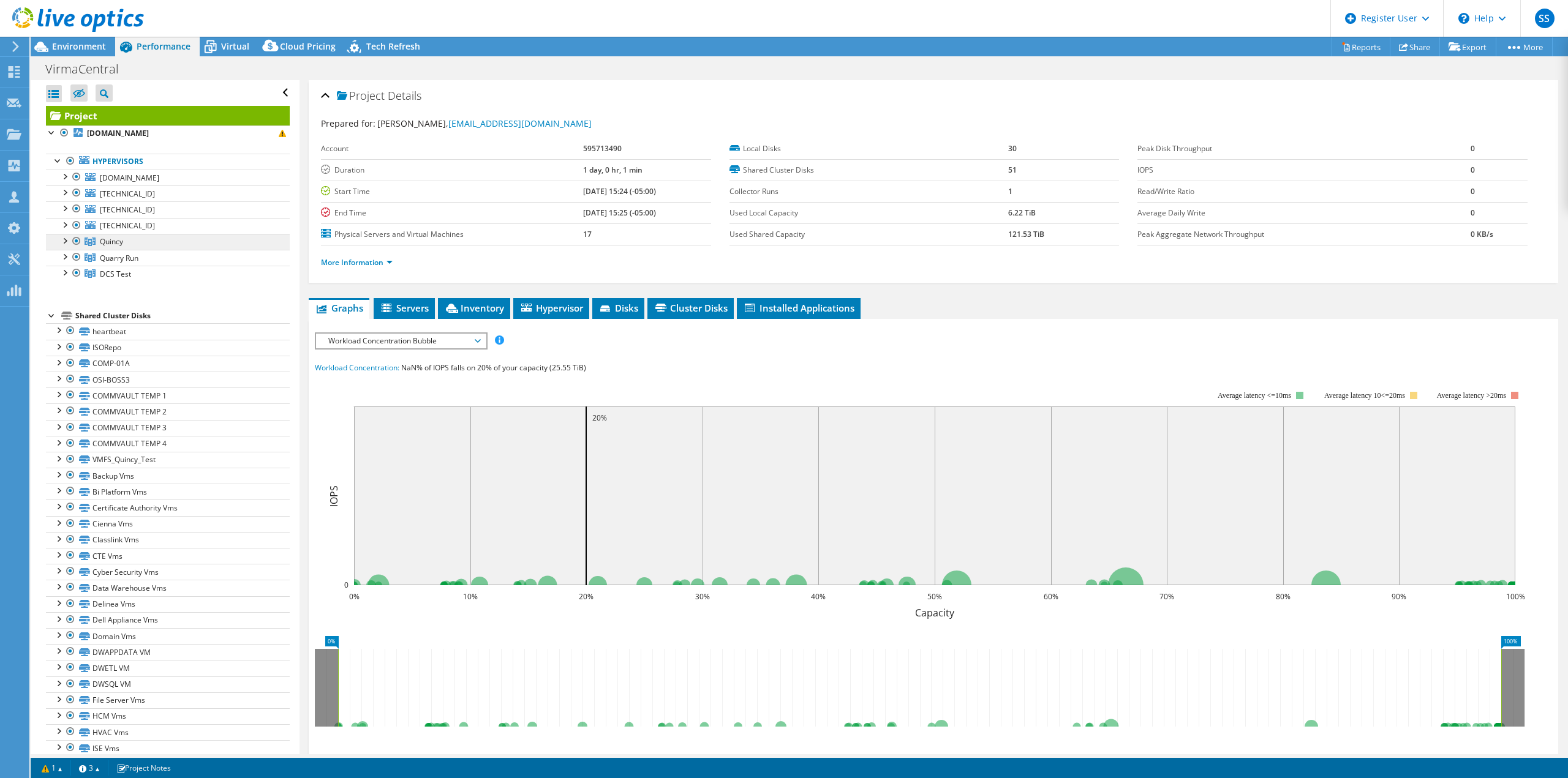
click at [121, 243] on span "Quincy" at bounding box center [111, 241] width 23 height 11
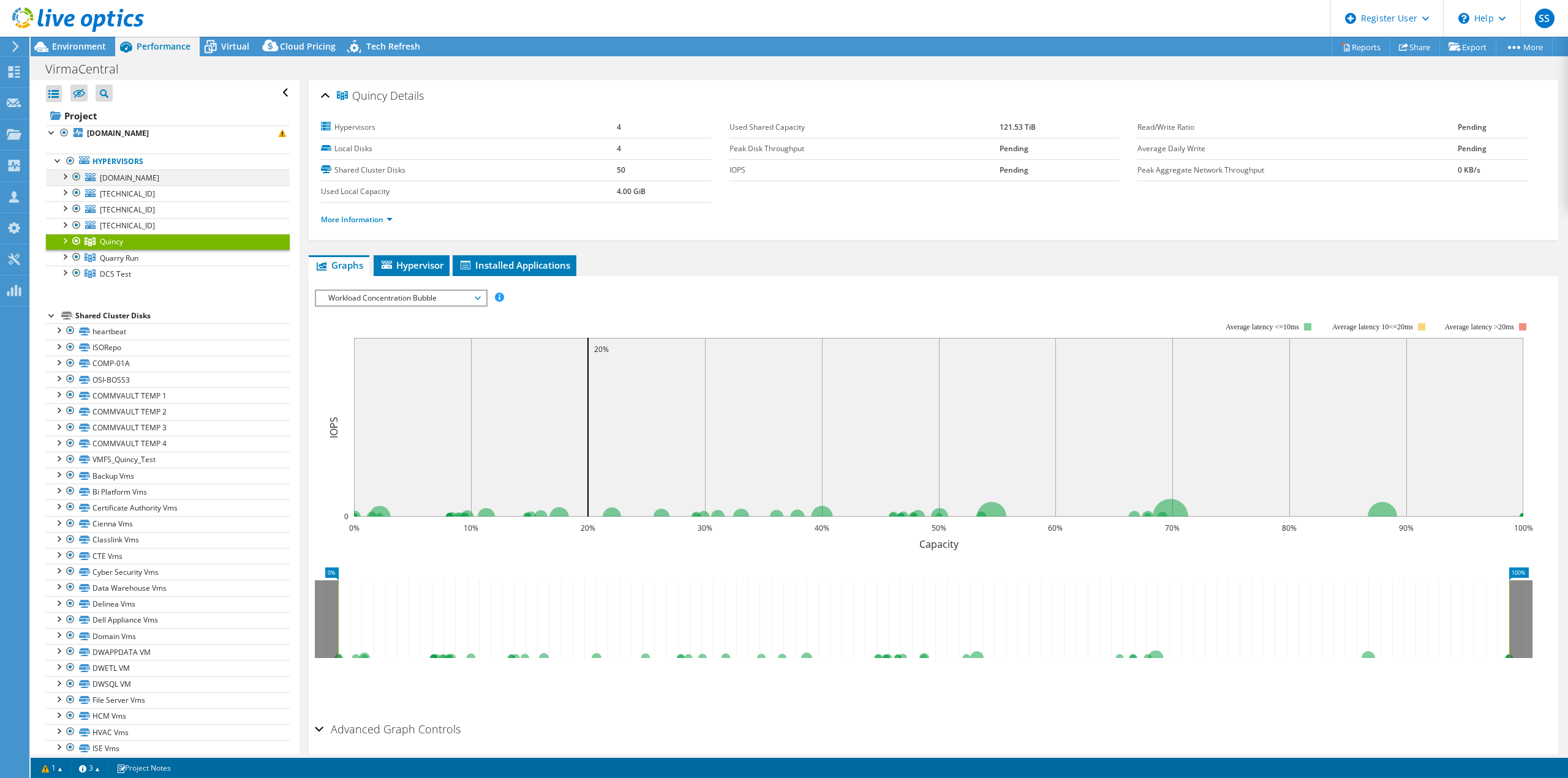
click at [65, 177] on div at bounding box center [64, 176] width 12 height 12
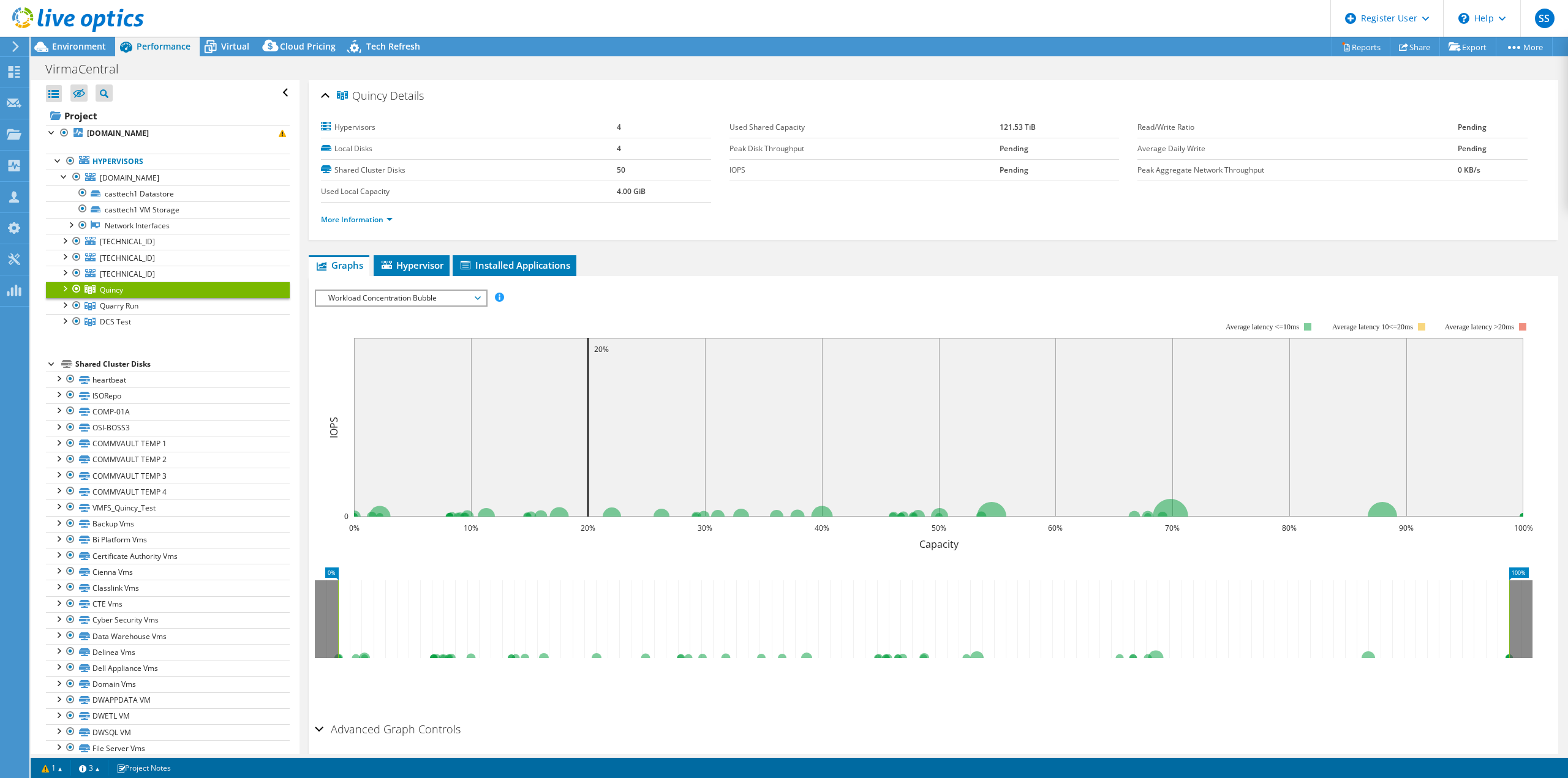
click at [65, 287] on div at bounding box center [64, 287] width 12 height 12
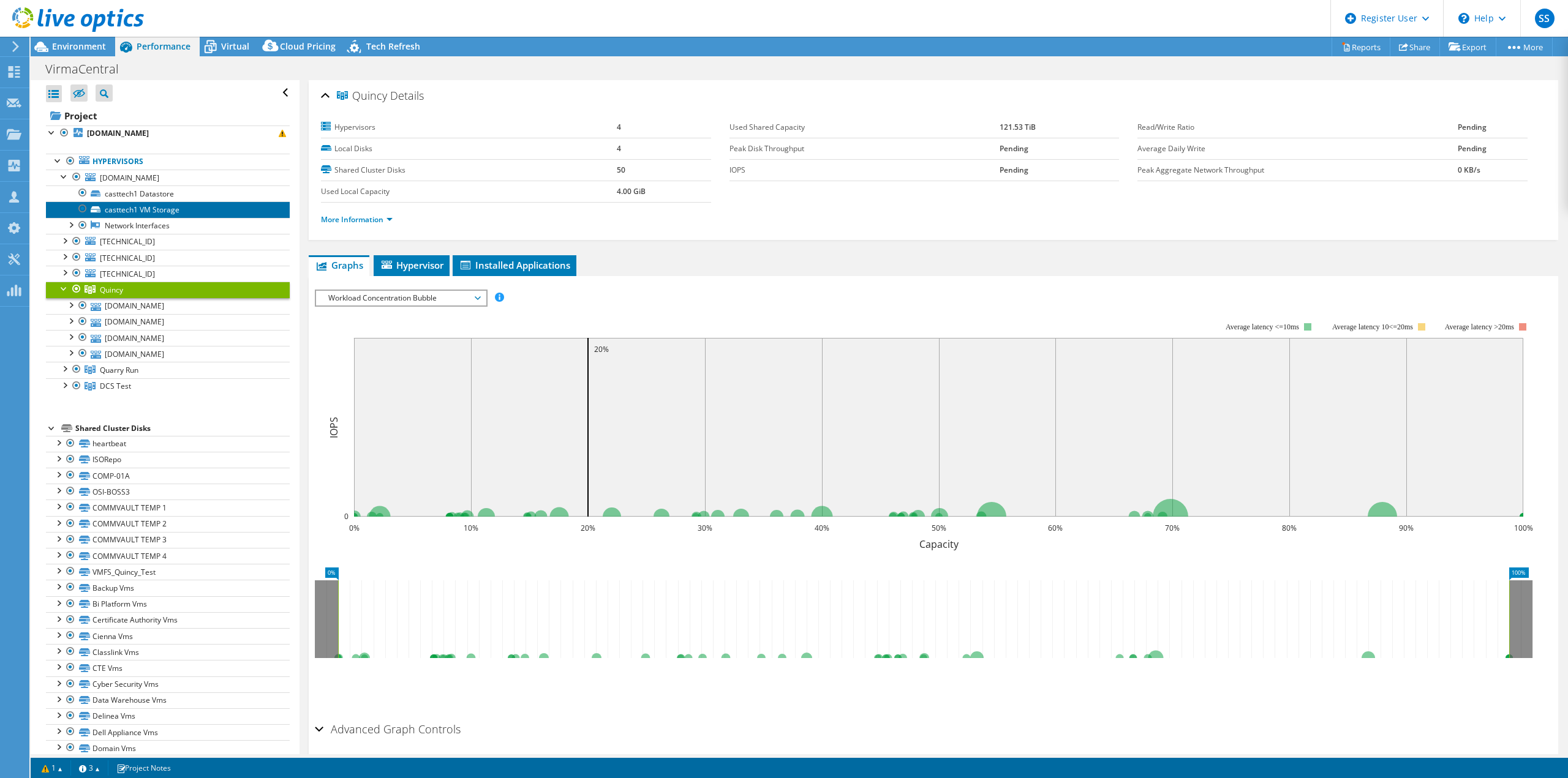
click at [128, 207] on link "casttech1 VM Storage" at bounding box center [167, 209] width 243 height 16
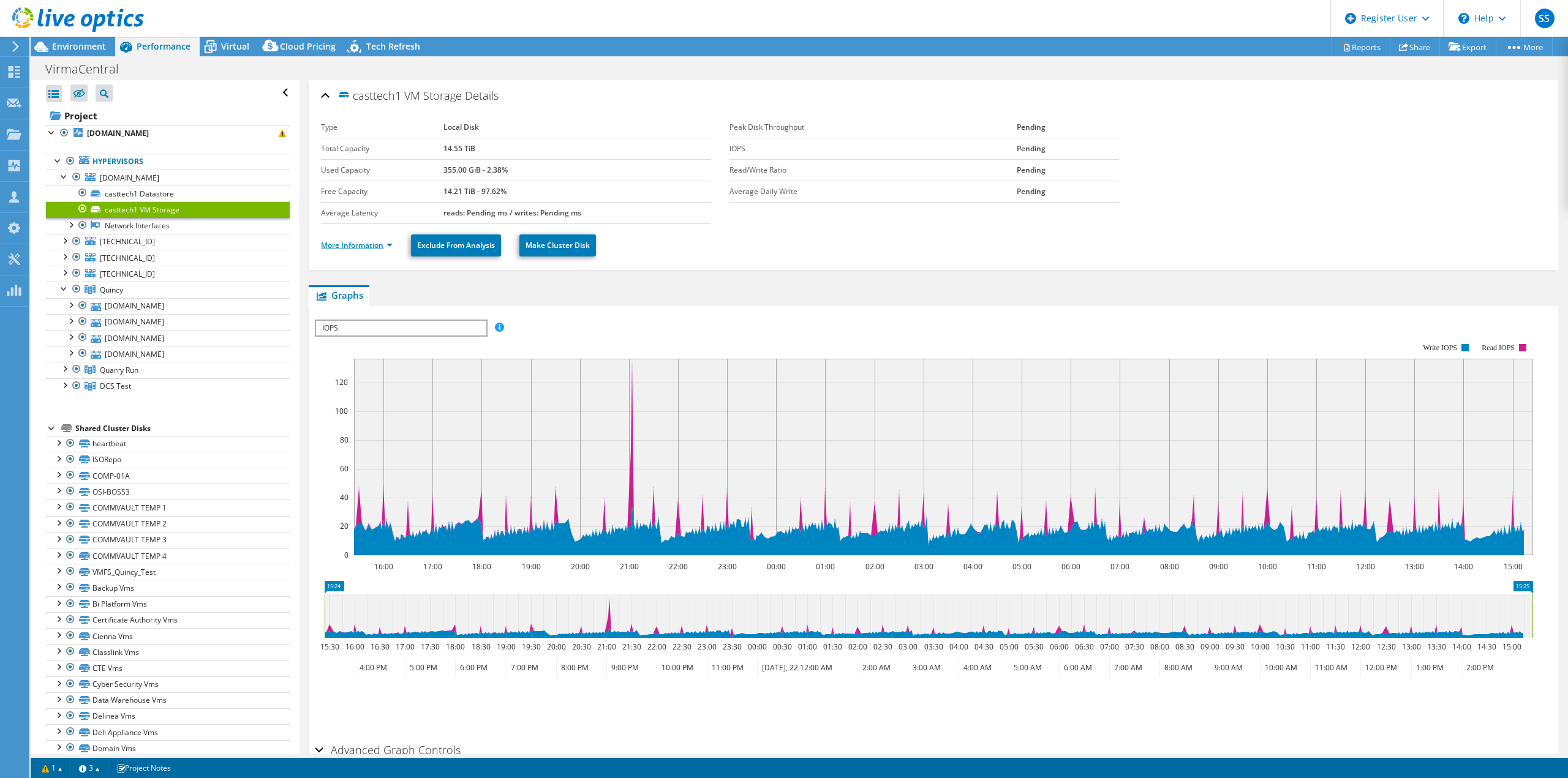
click at [372, 240] on link "More Information" at bounding box center [357, 245] width 72 height 11
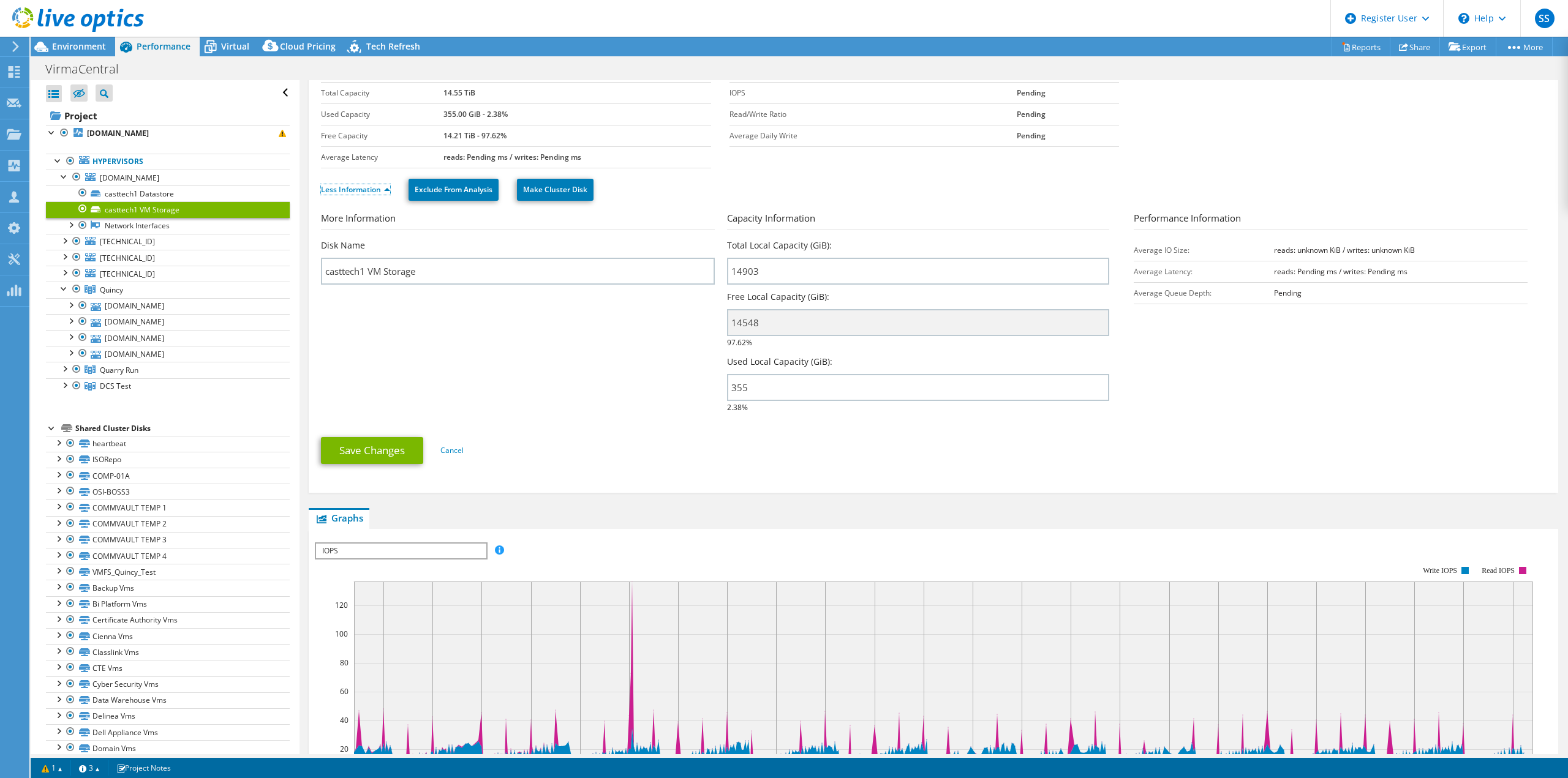
scroll to position [122, 0]
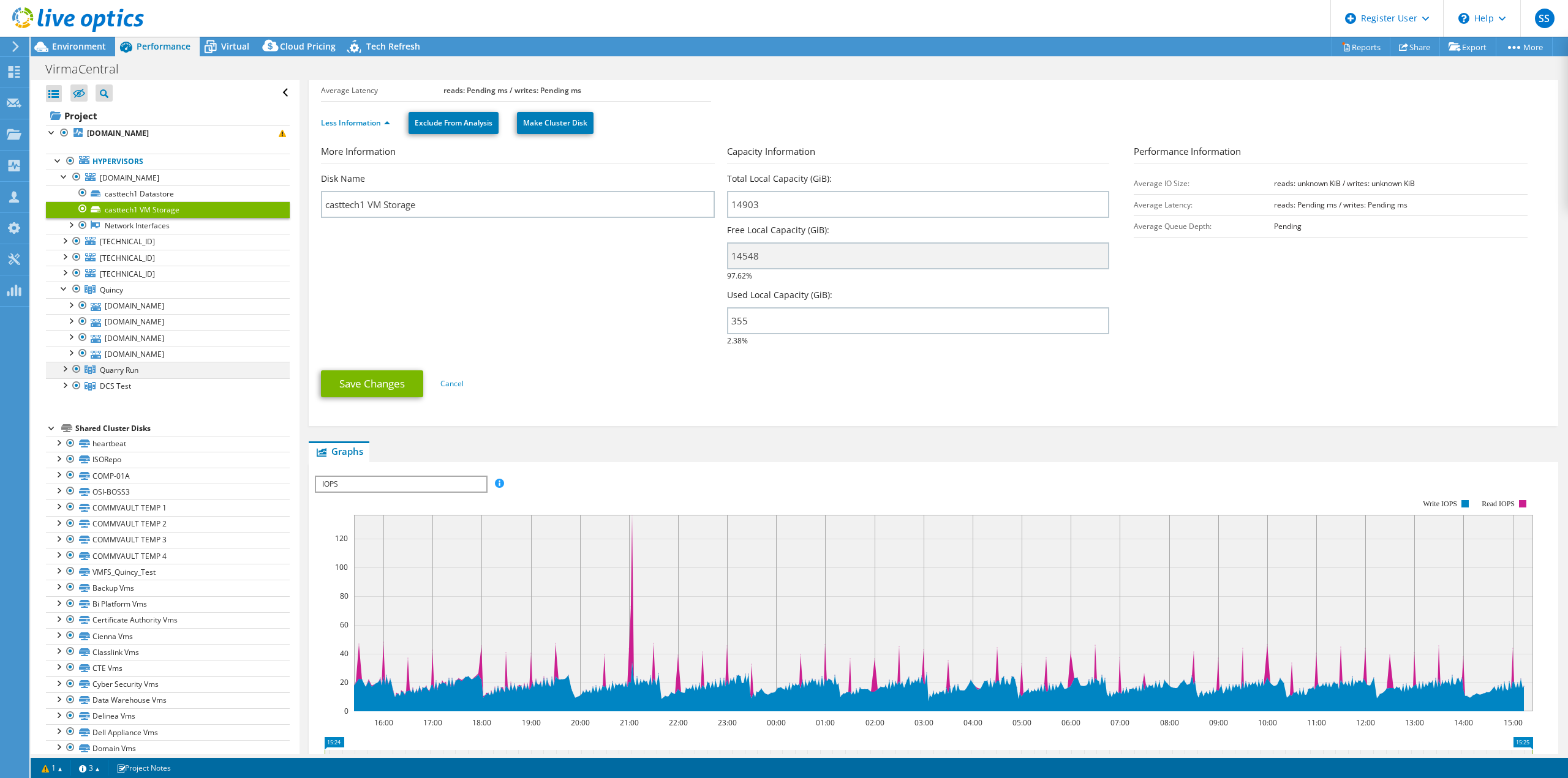
click at [65, 364] on div at bounding box center [64, 367] width 12 height 12
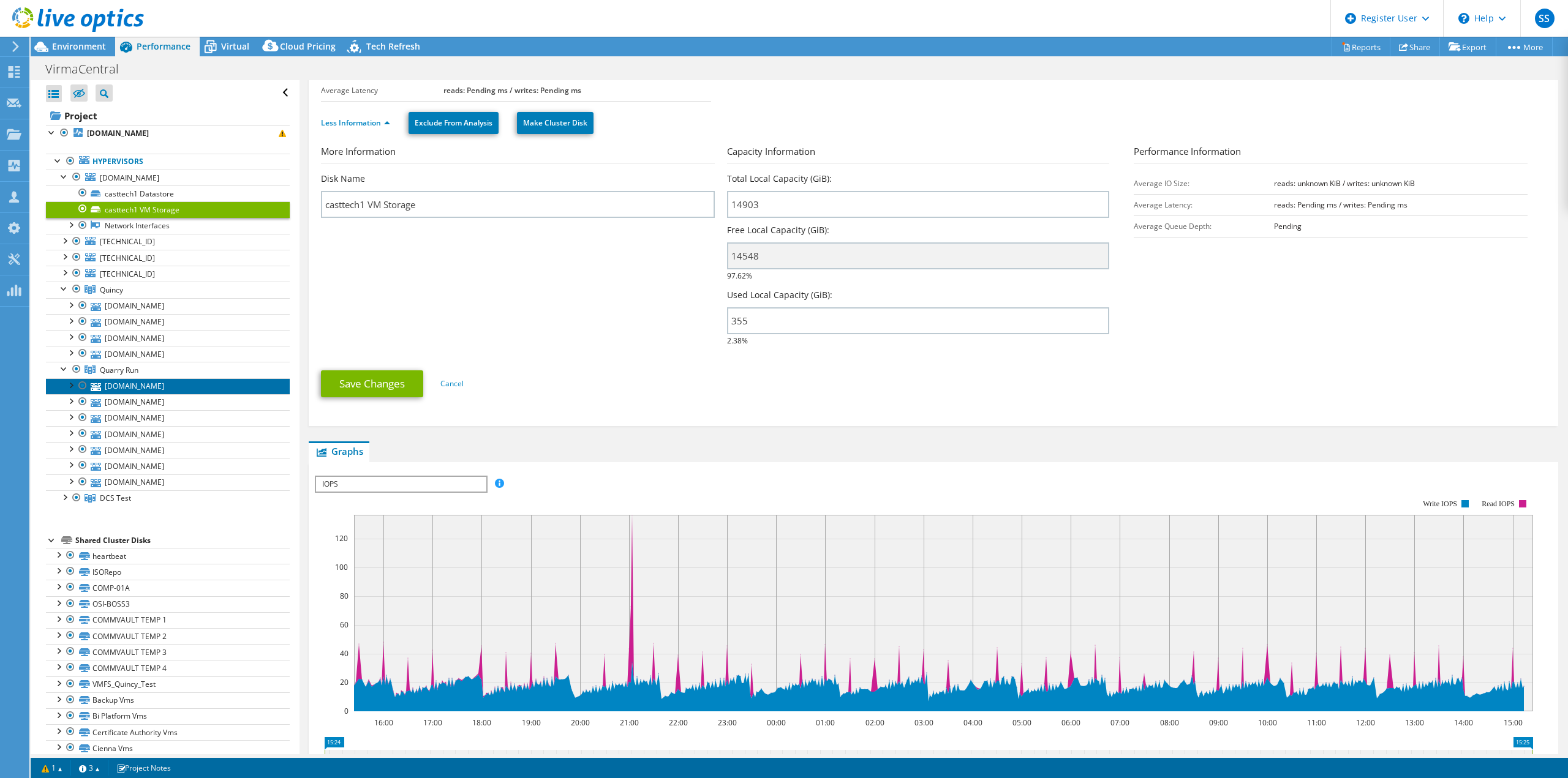
click at [132, 380] on link "[DOMAIN_NAME]" at bounding box center [167, 385] width 243 height 16
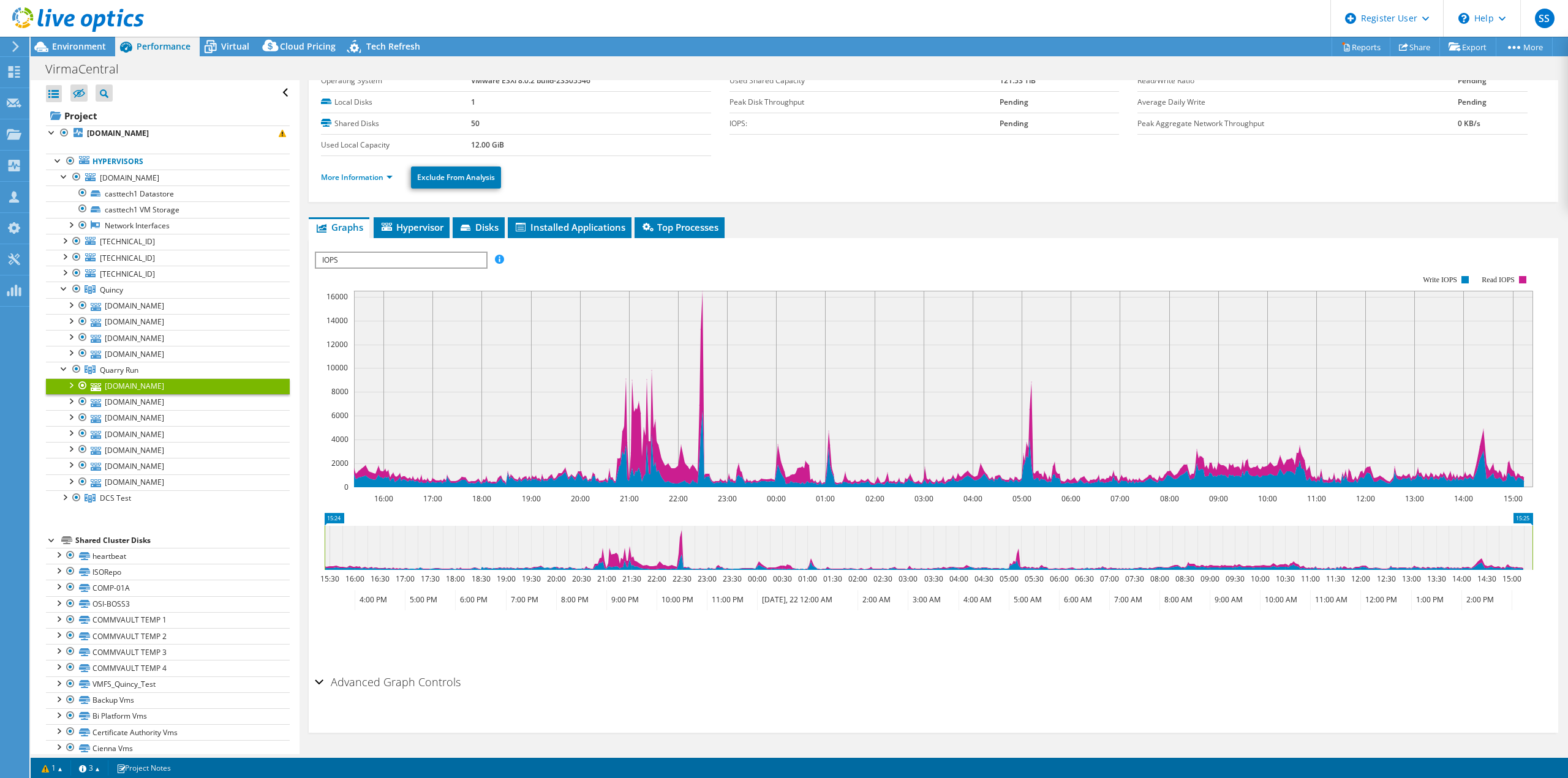
scroll to position [0, 0]
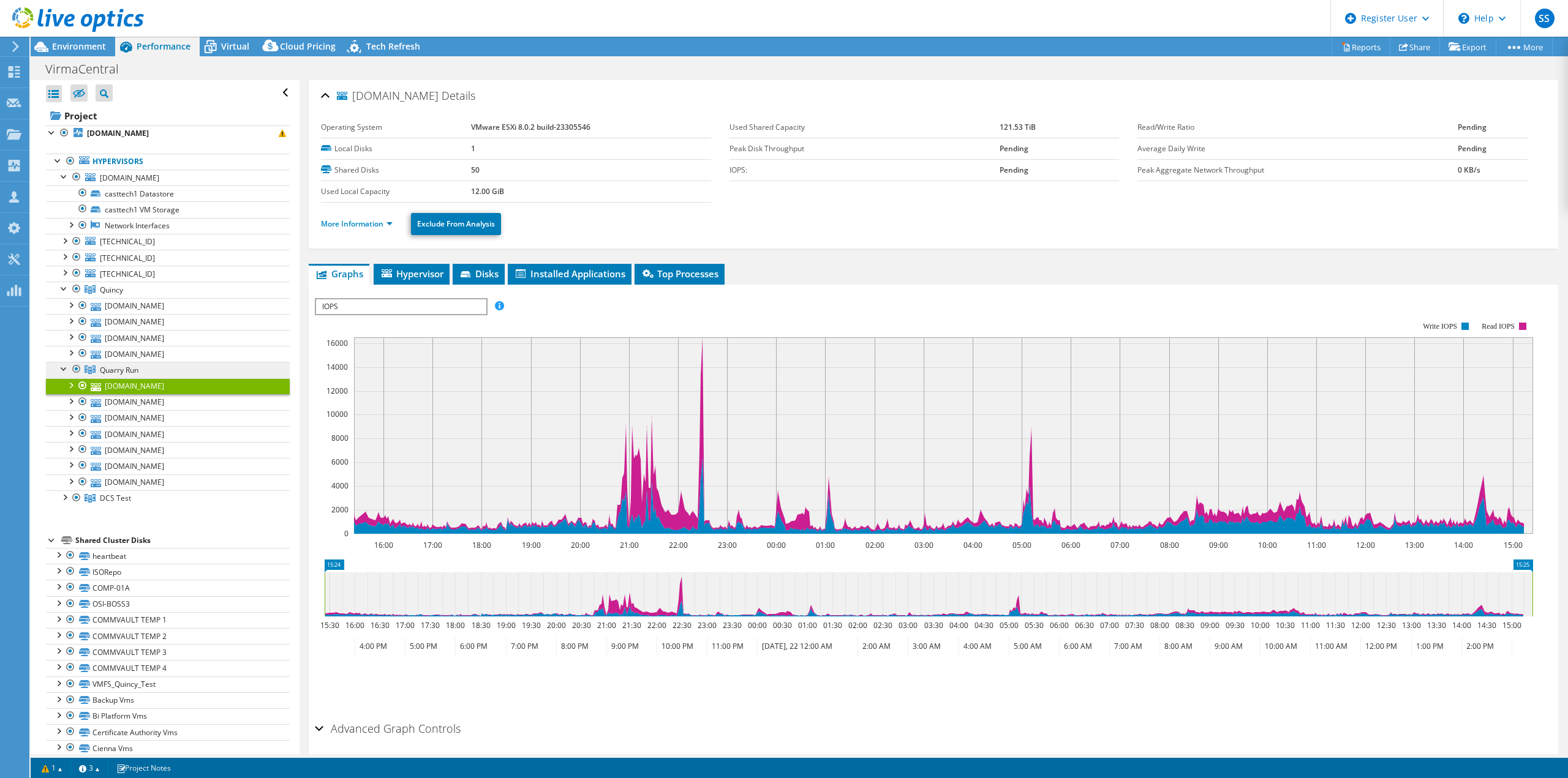
click at [132, 366] on span "Quarry Run" at bounding box center [118, 370] width 38 height 11
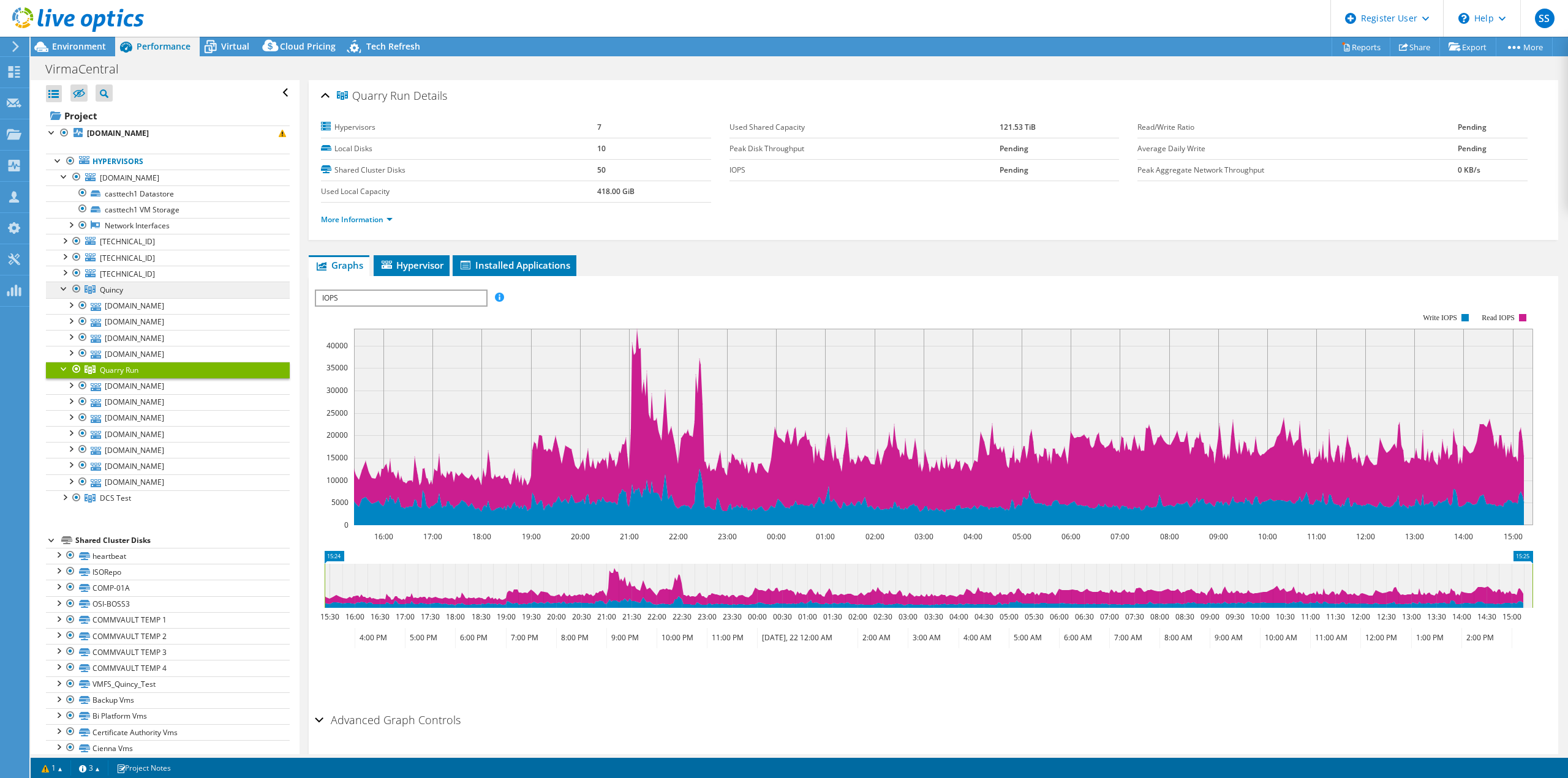
click at [109, 285] on span "Quincy" at bounding box center [111, 290] width 23 height 11
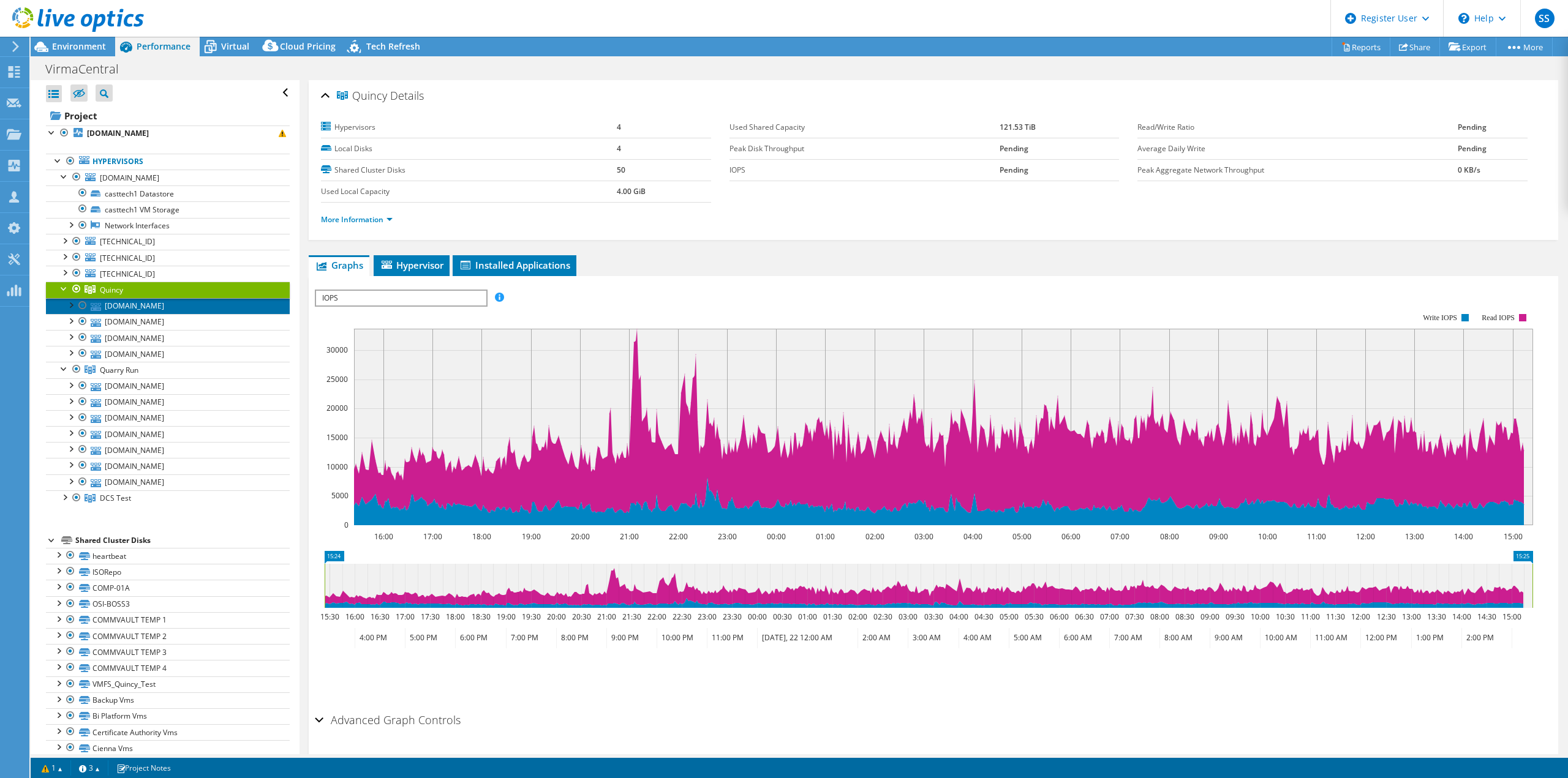
click at [150, 304] on link "[DOMAIN_NAME]" at bounding box center [167, 305] width 243 height 16
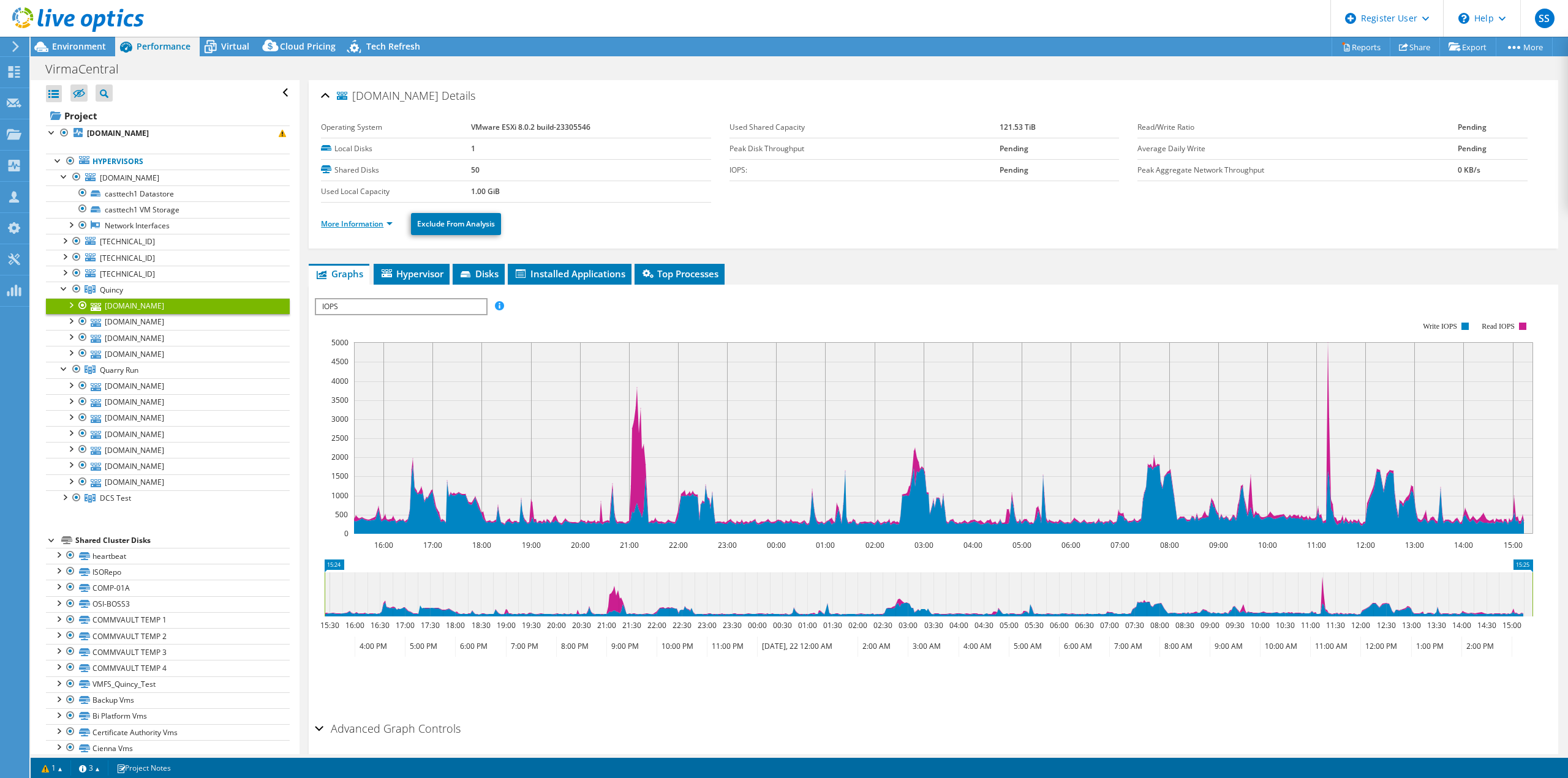
click at [361, 220] on link "More Information" at bounding box center [357, 224] width 72 height 11
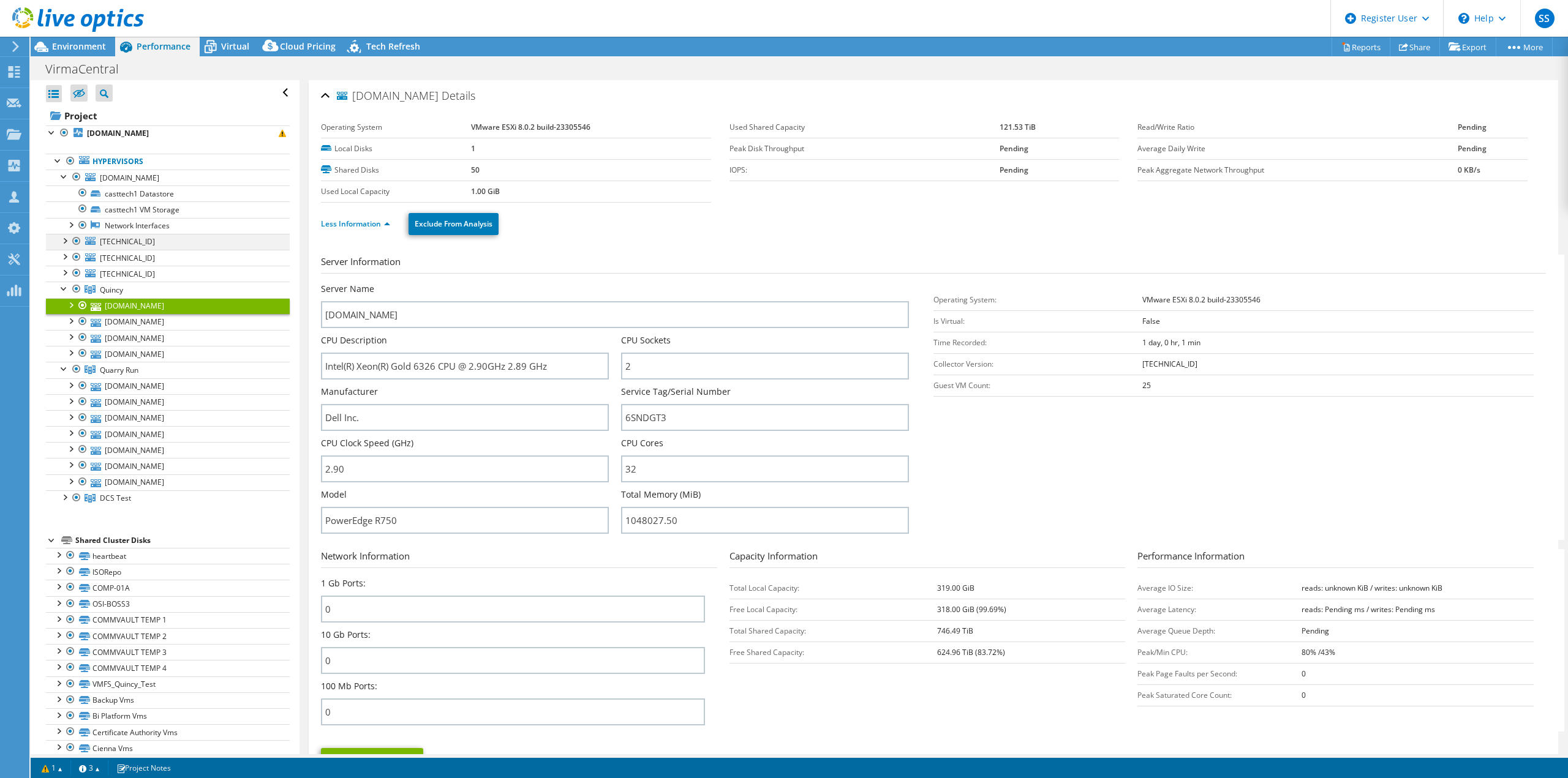
click at [64, 238] on div at bounding box center [64, 239] width 12 height 12
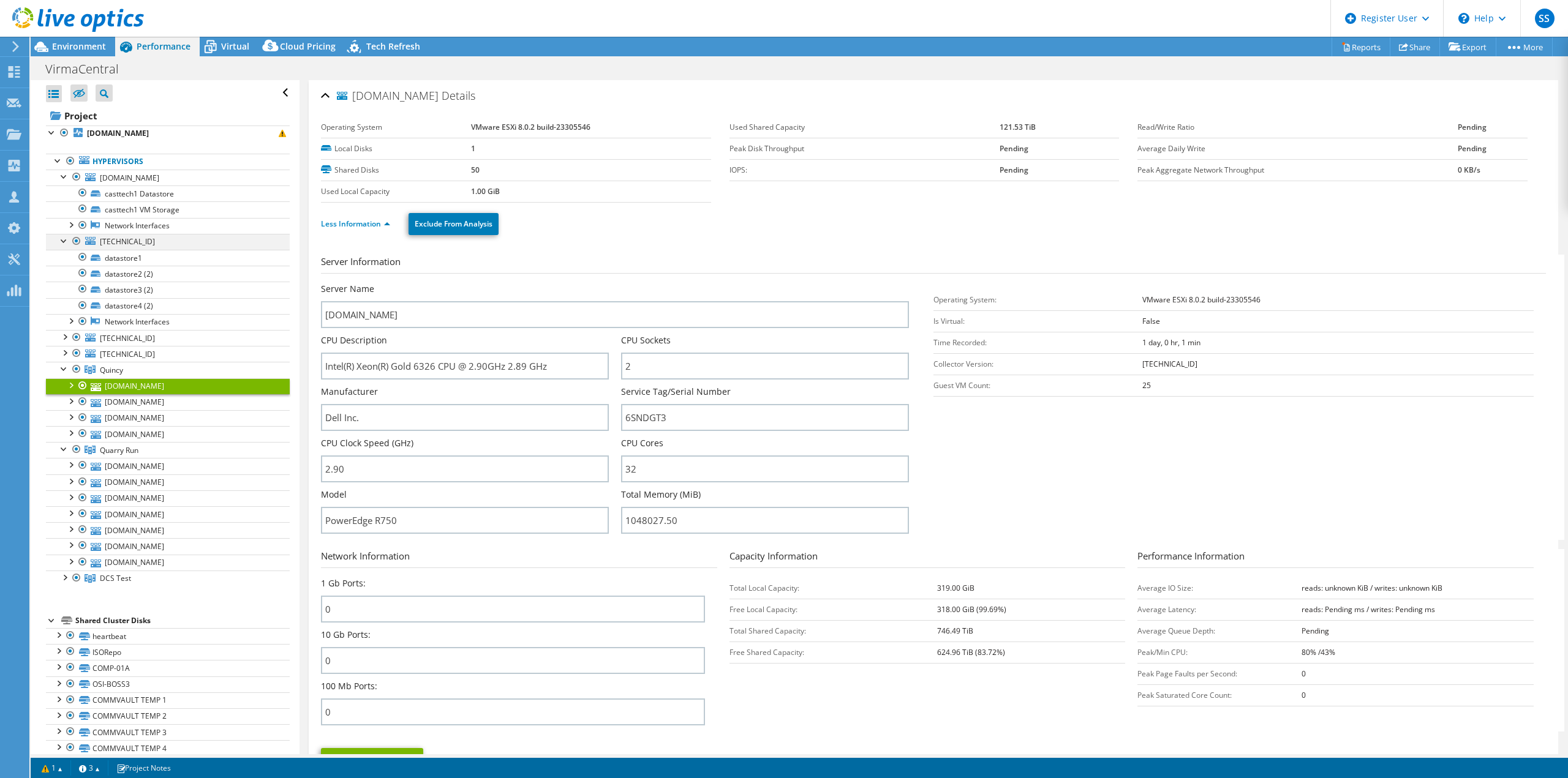
click at [64, 238] on div at bounding box center [64, 239] width 12 height 12
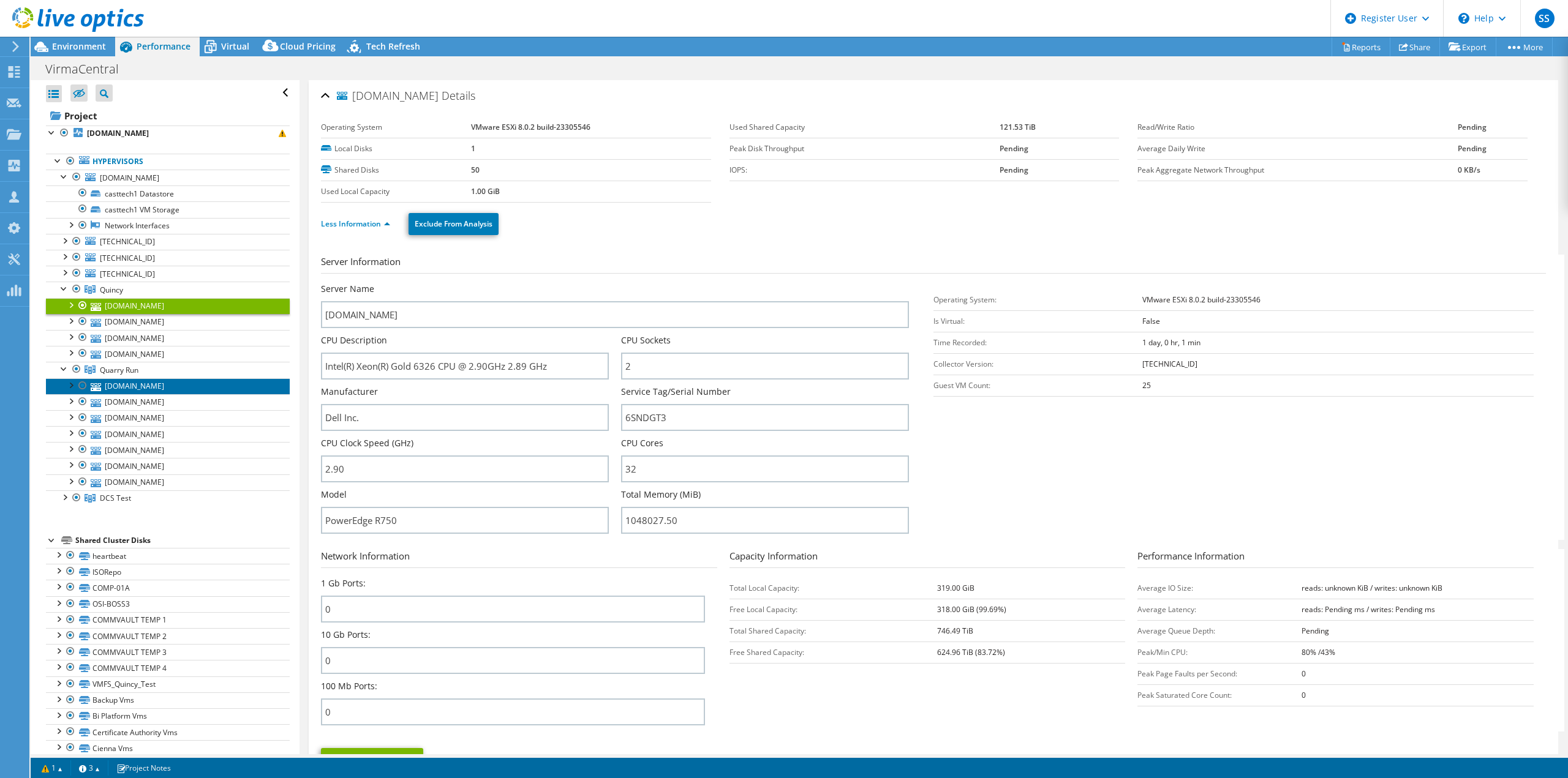
click at [131, 378] on link "[DOMAIN_NAME]" at bounding box center [167, 385] width 243 height 16
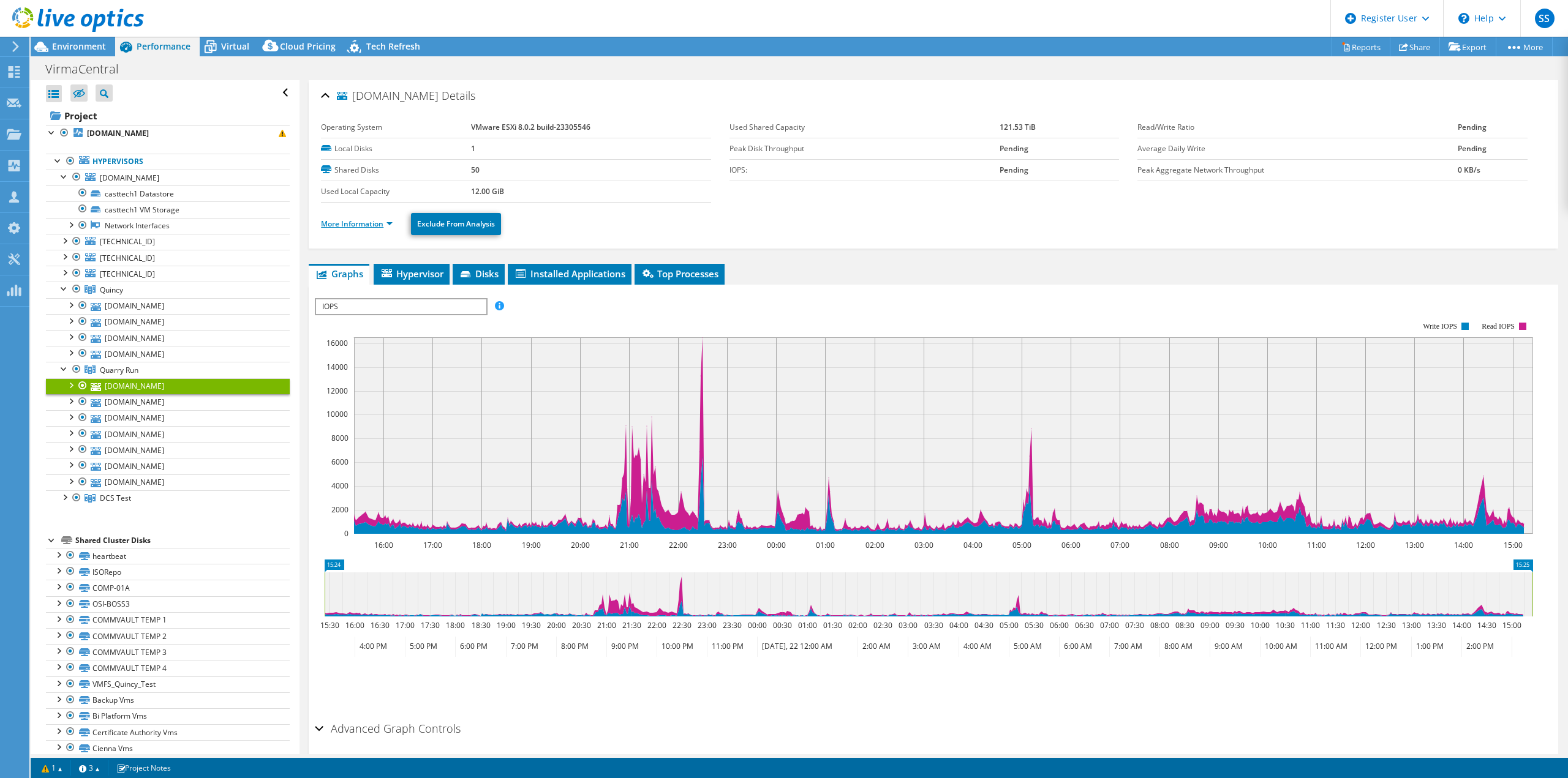
click at [359, 219] on link "More Information" at bounding box center [357, 224] width 72 height 11
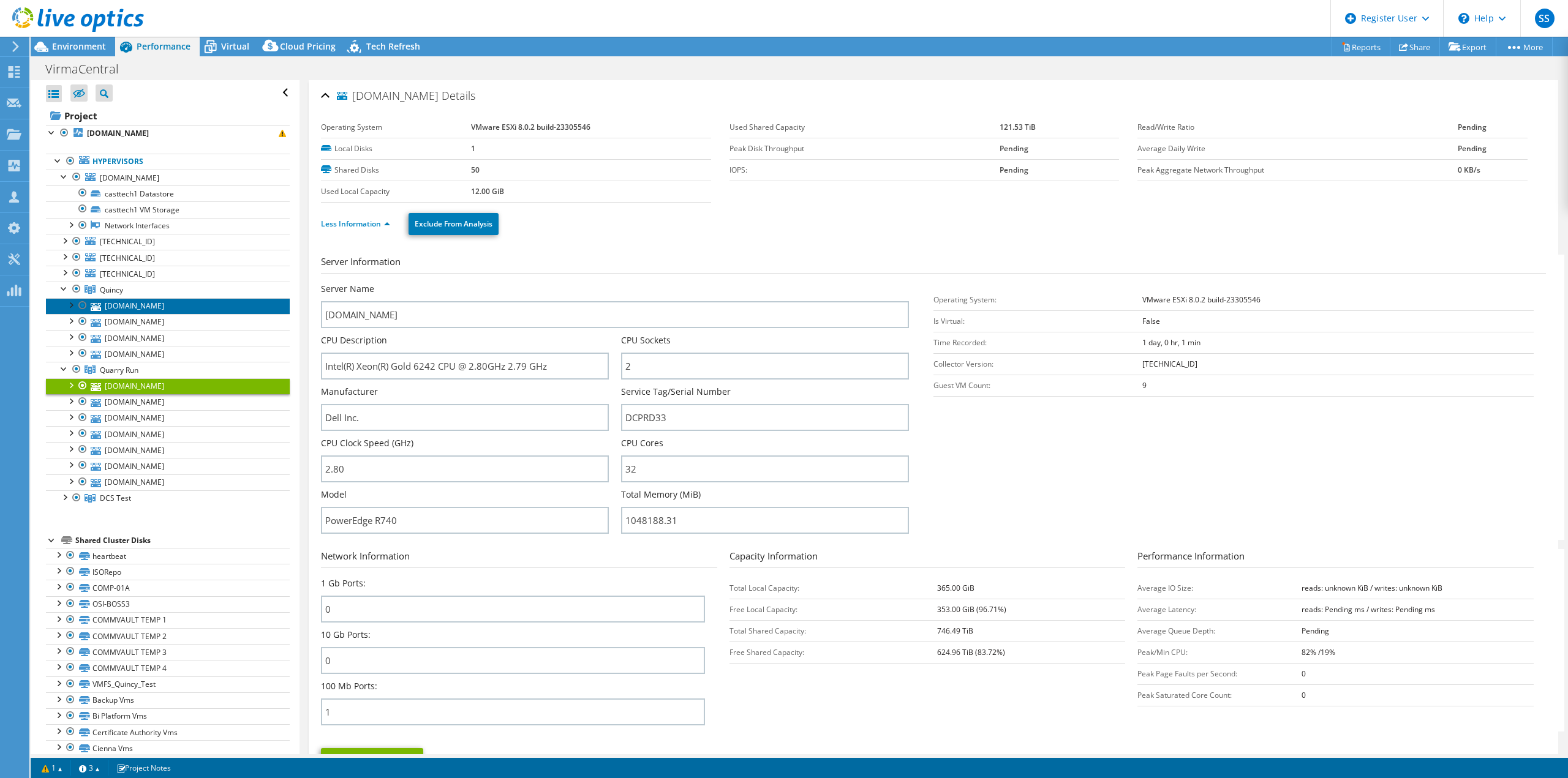
click at [131, 303] on link "[DOMAIN_NAME]" at bounding box center [167, 305] width 243 height 16
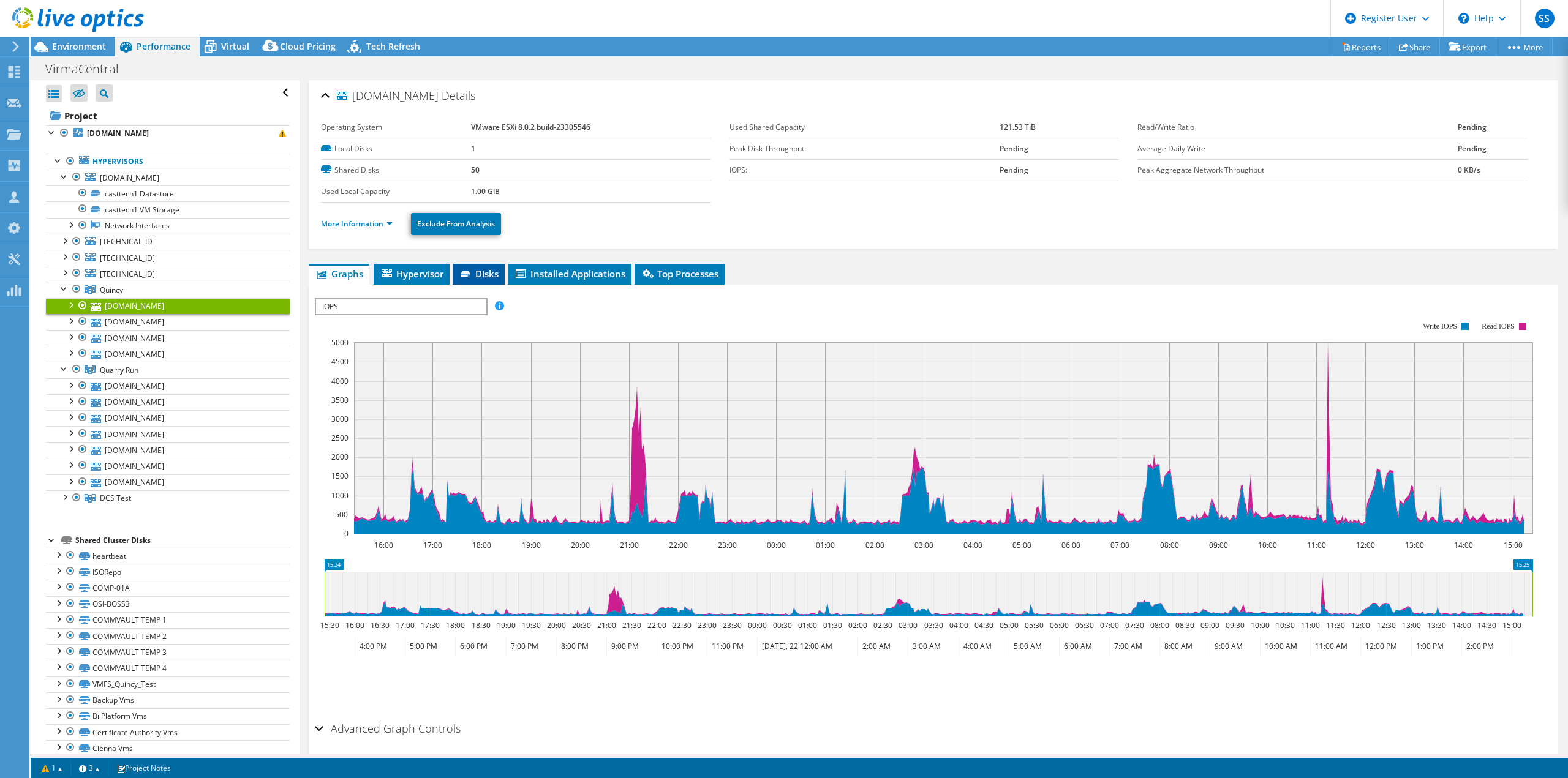
click at [477, 273] on span "Disks" at bounding box center [479, 273] width 40 height 12
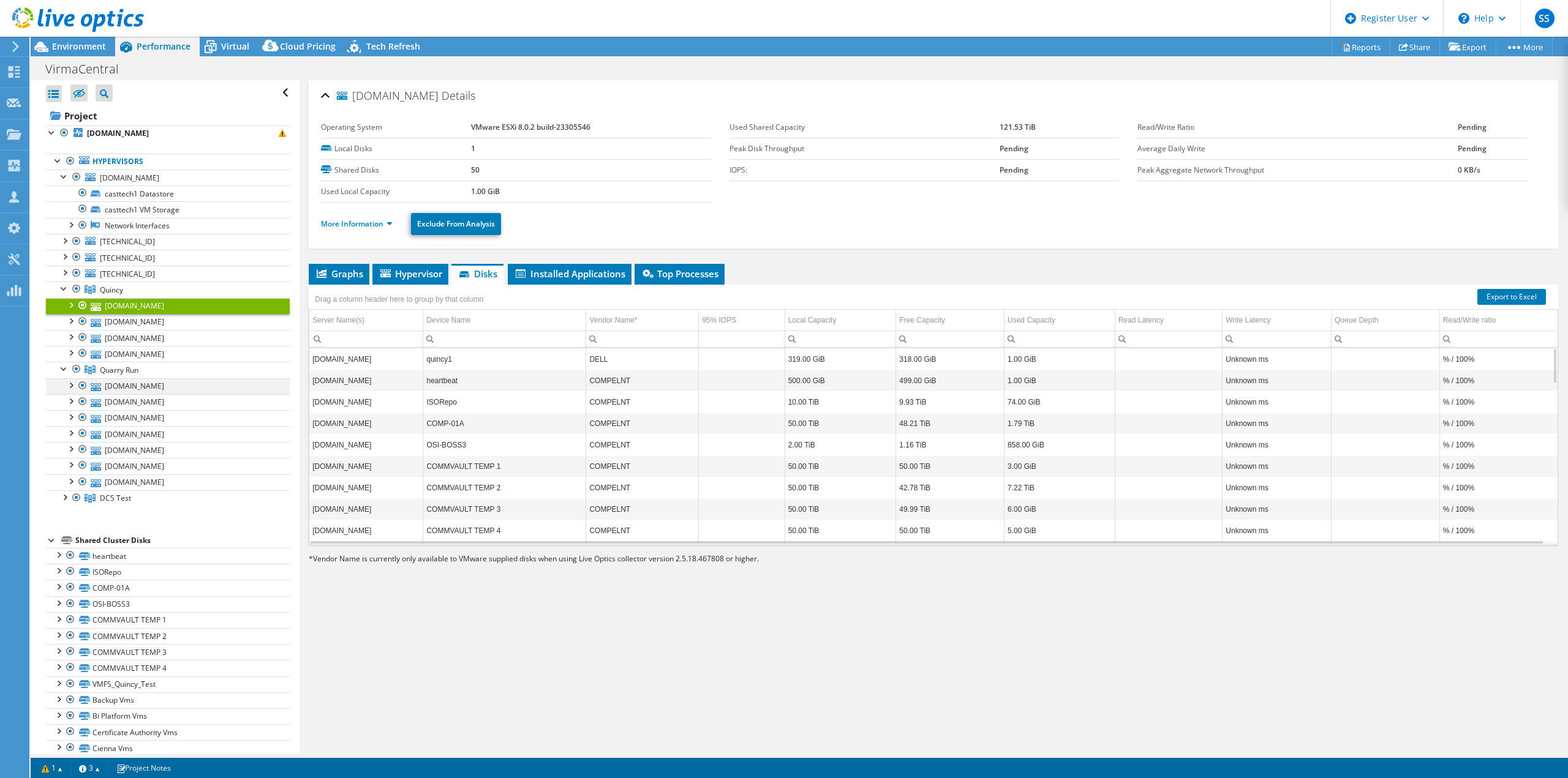
click at [69, 385] on div at bounding box center [70, 384] width 12 height 12
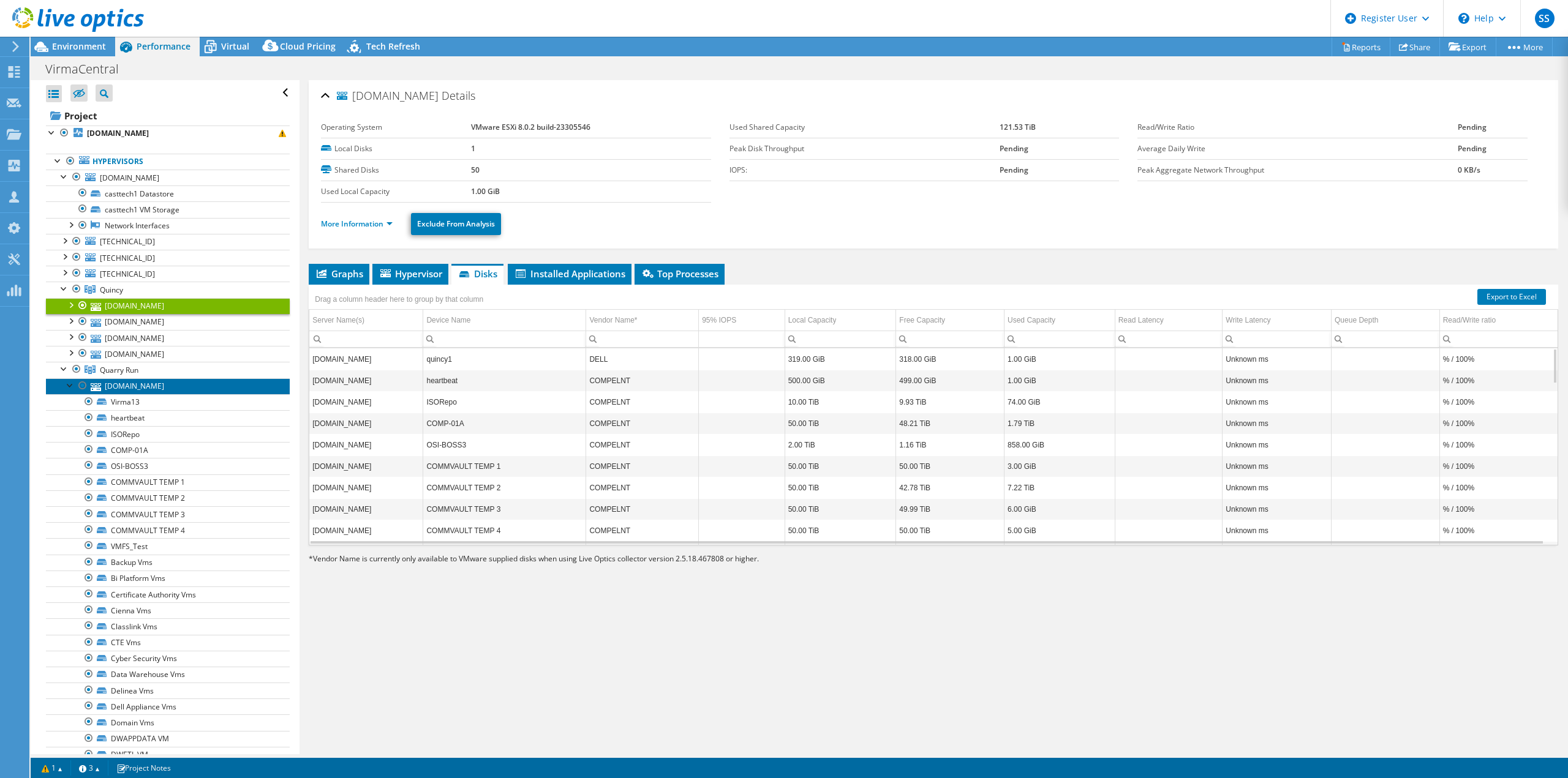
click at [136, 382] on link "[DOMAIN_NAME]" at bounding box center [167, 385] width 243 height 16
